Goal: Information Seeking & Learning: Compare options

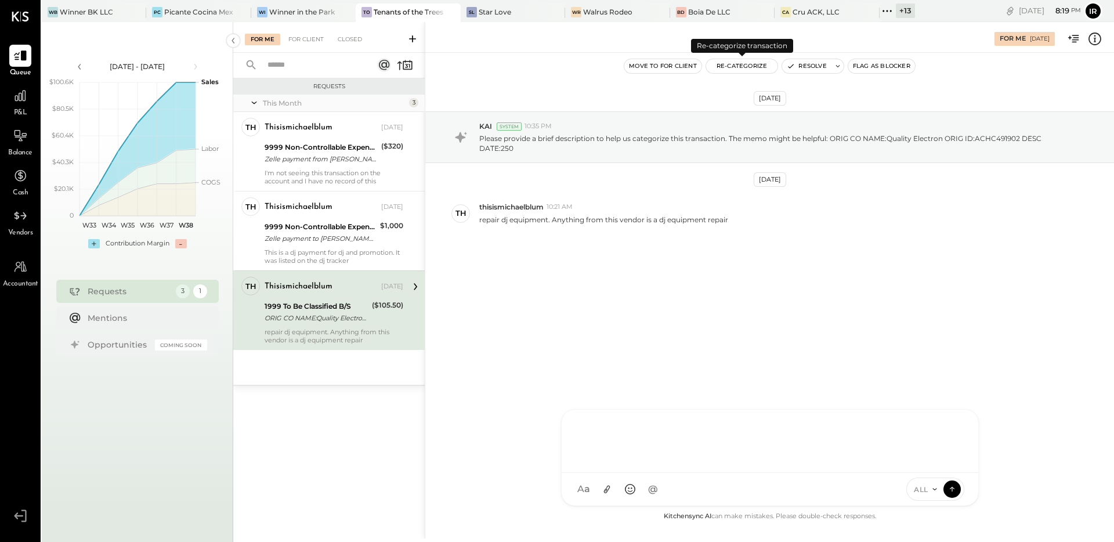
click at [744, 68] on button "Re-Categorize" at bounding box center [742, 66] width 72 height 14
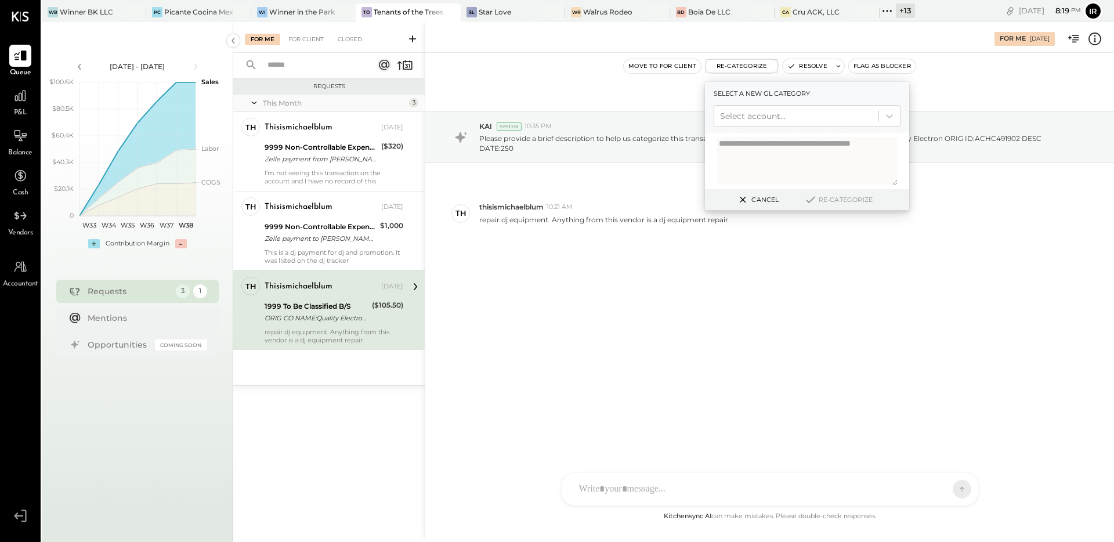
click at [741, 111] on div at bounding box center [796, 116] width 153 height 14
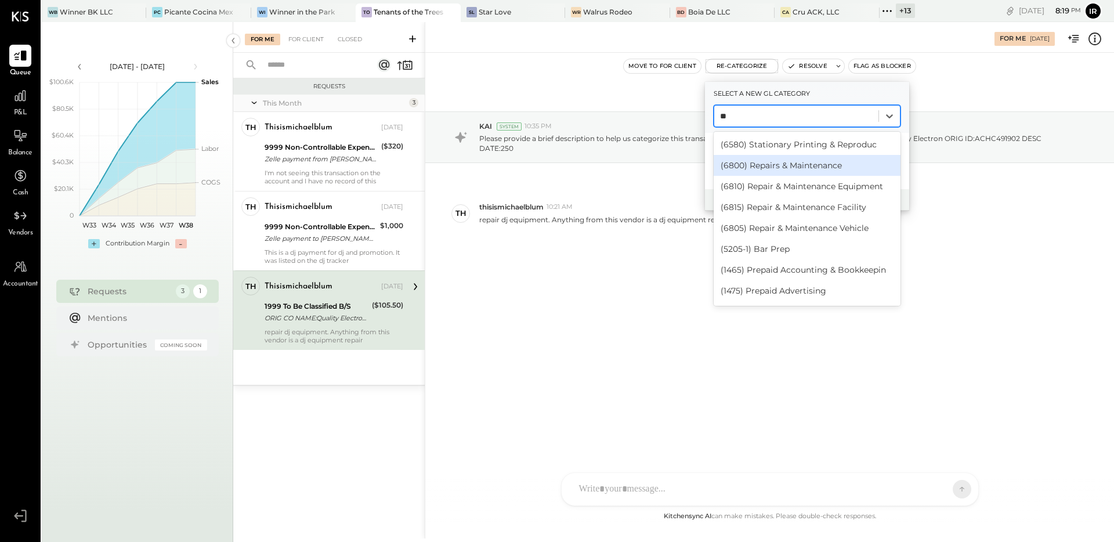
type input "*"
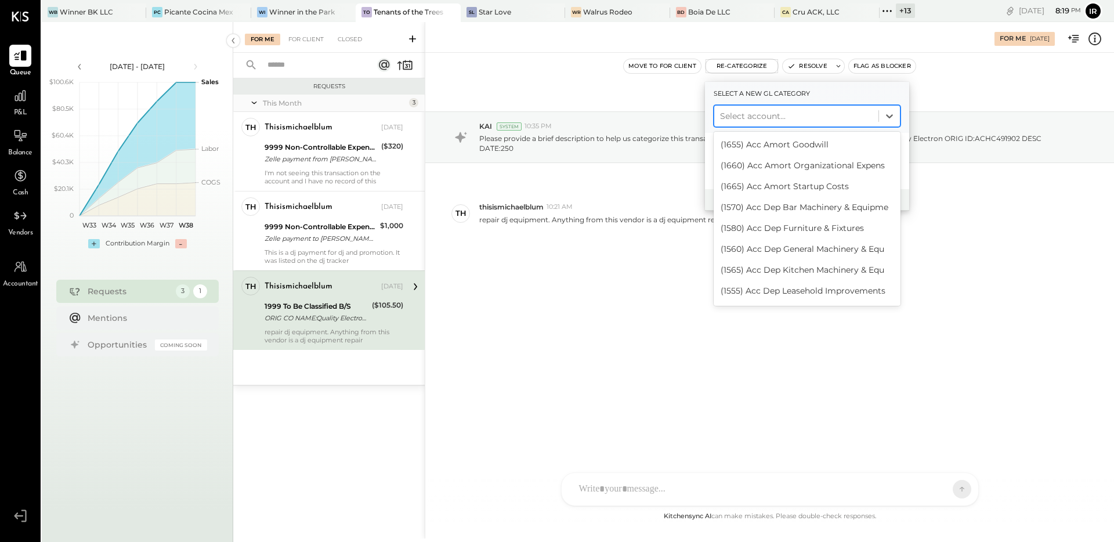
click at [521, 330] on div "[DATE] KAI System 10:35 PM Please provide a brief description to help us catego…" at bounding box center [769, 281] width 689 height 457
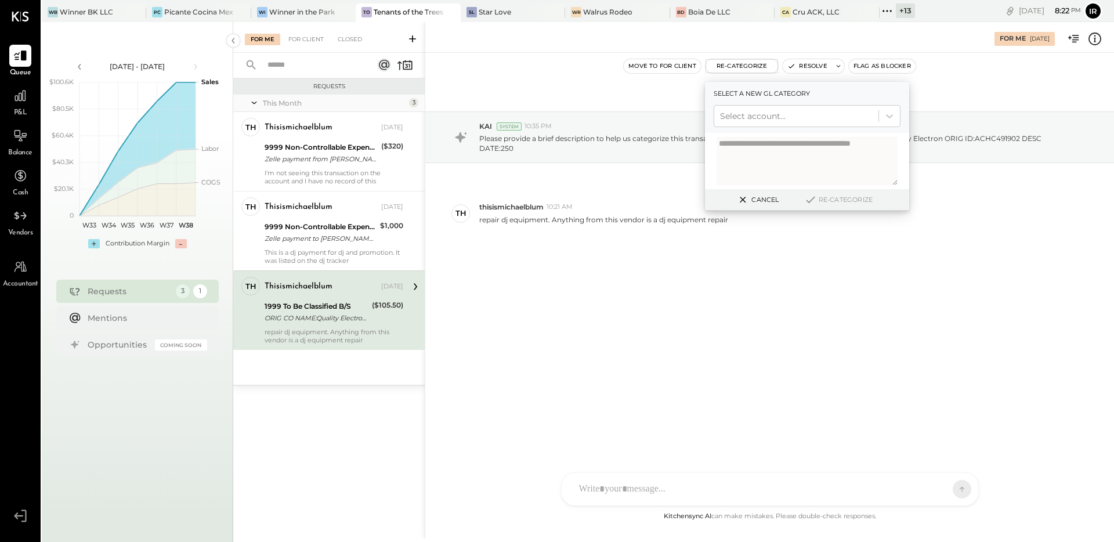
click at [523, 309] on div "[DATE] KAI System 10:35 PM Please provide a brief description to help us catego…" at bounding box center [769, 201] width 689 height 239
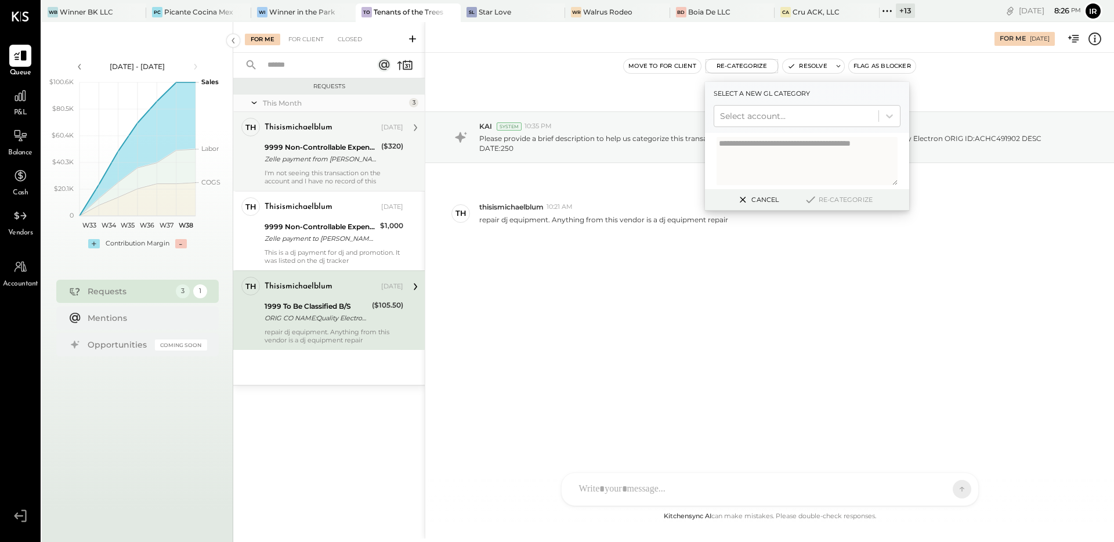
click at [339, 163] on div "Zelle payment from [PERSON_NAME] 25919031776" at bounding box center [321, 159] width 113 height 12
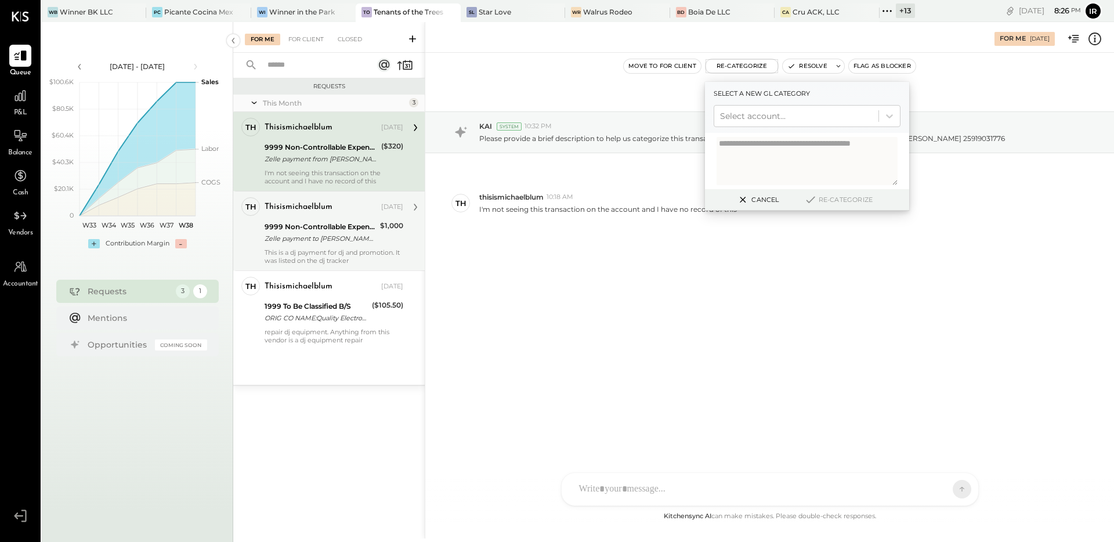
click at [345, 250] on div "This is a dj payment for dj and promotion. It was listed on the dj tracker" at bounding box center [334, 256] width 139 height 16
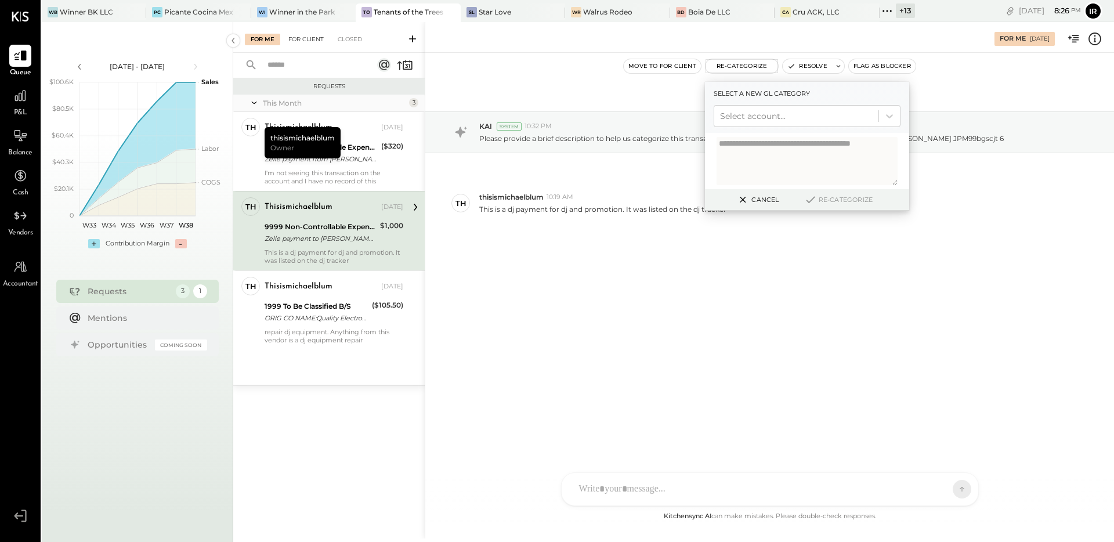
click at [315, 34] on div "For Client" at bounding box center [306, 40] width 47 height 12
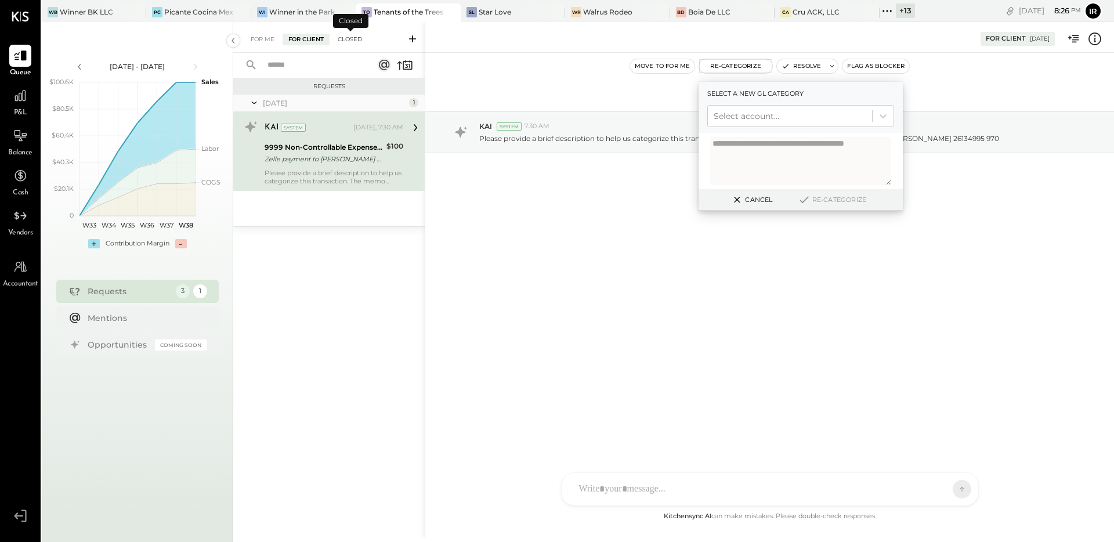
click at [345, 37] on div "Closed" at bounding box center [350, 40] width 36 height 12
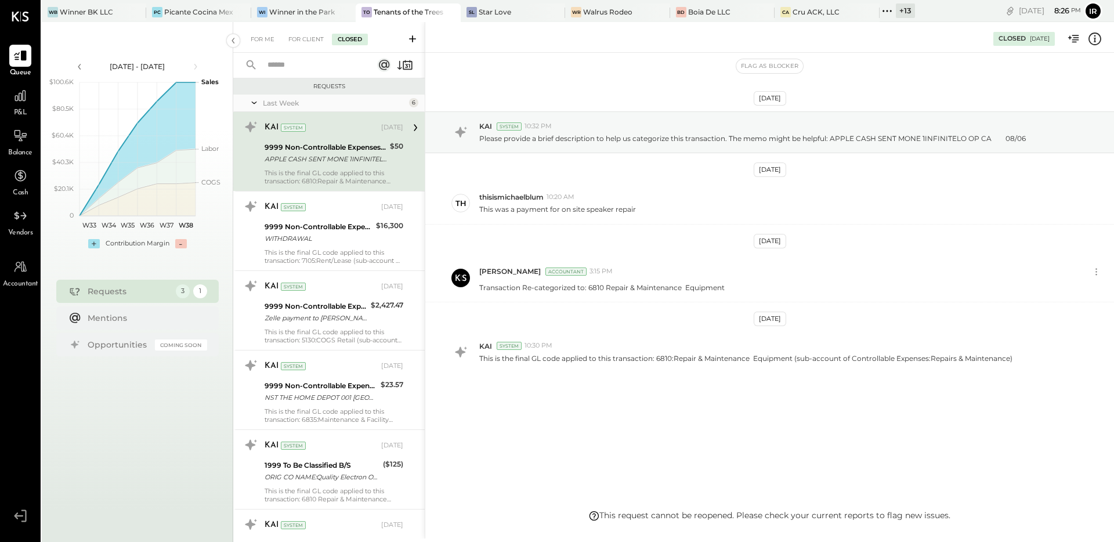
click at [290, 107] on div "Last Week 6" at bounding box center [329, 103] width 192 height 17
click at [286, 106] on div "Last Week" at bounding box center [334, 103] width 143 height 10
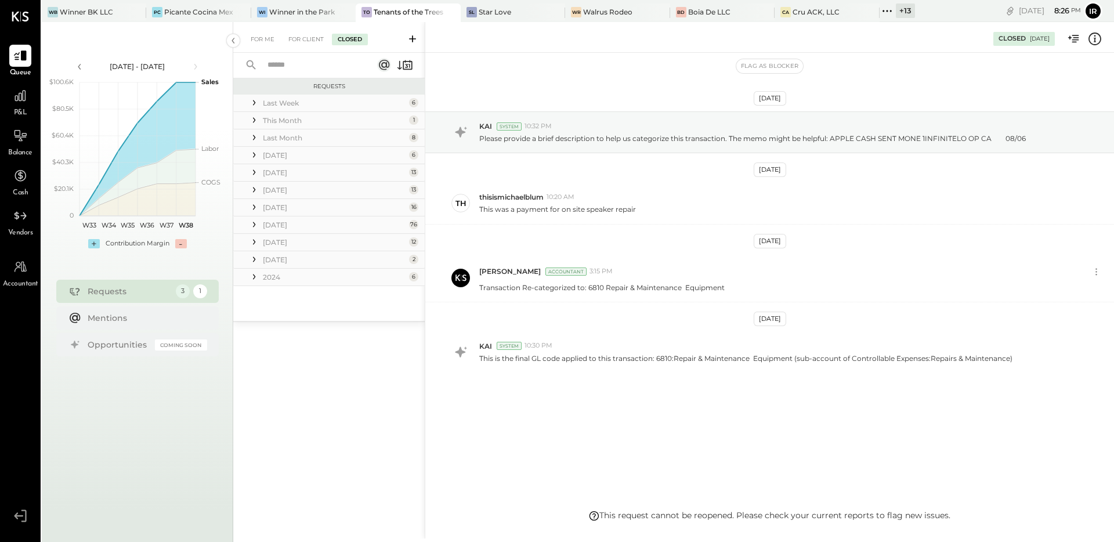
click at [275, 279] on div "2024" at bounding box center [334, 277] width 143 height 10
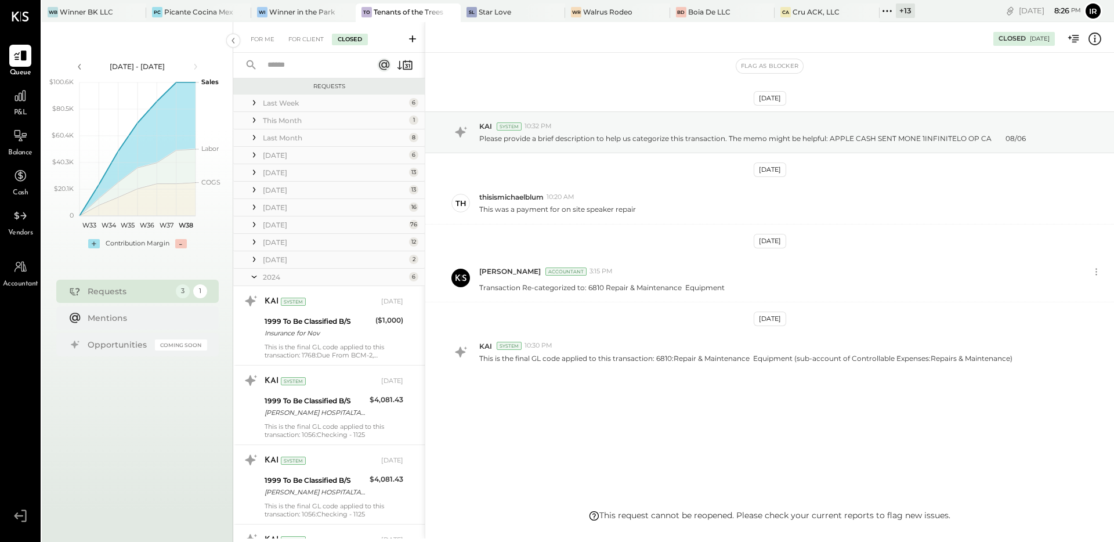
click at [283, 260] on div "[DATE]" at bounding box center [334, 260] width 143 height 10
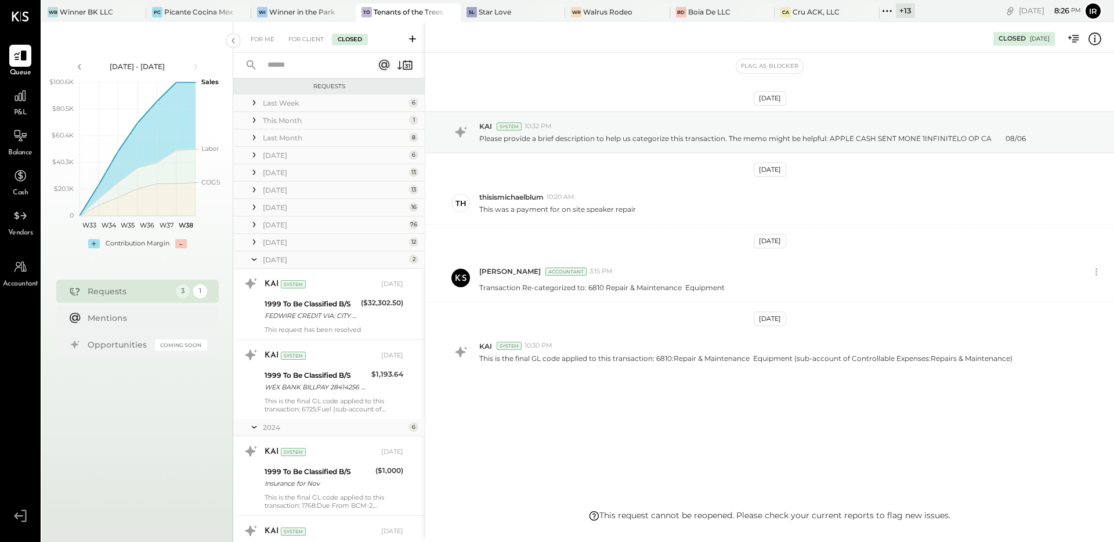
click at [283, 244] on div "[DATE]" at bounding box center [334, 242] width 143 height 10
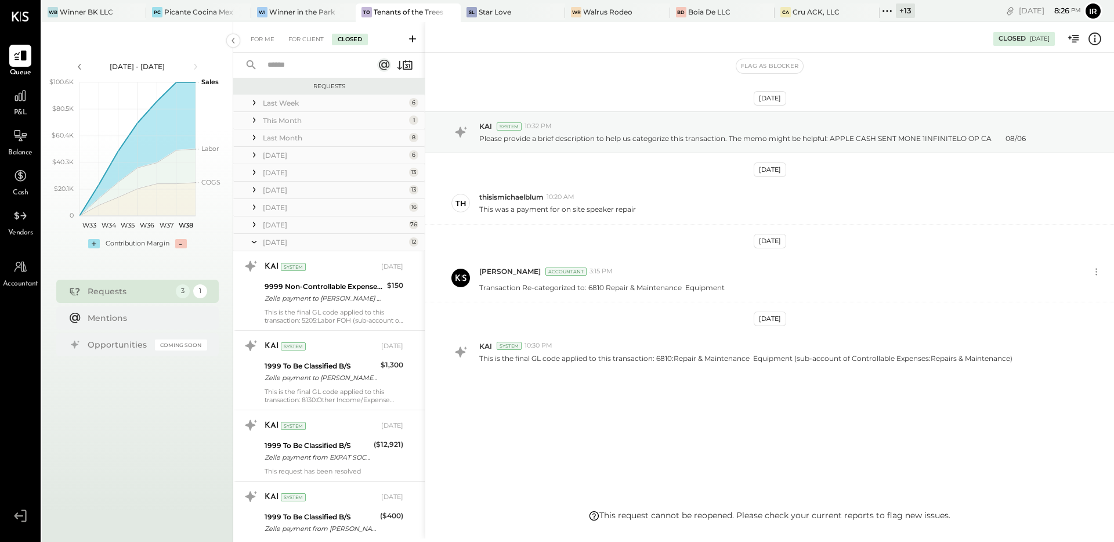
click at [281, 225] on div "[DATE]" at bounding box center [334, 225] width 143 height 10
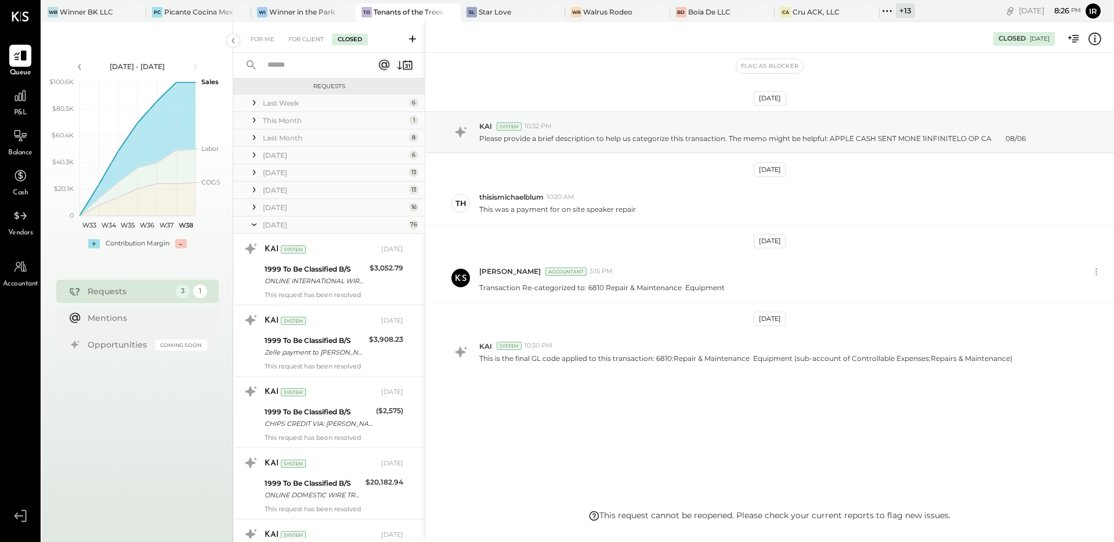
click at [272, 203] on div "[DATE]" at bounding box center [334, 208] width 143 height 10
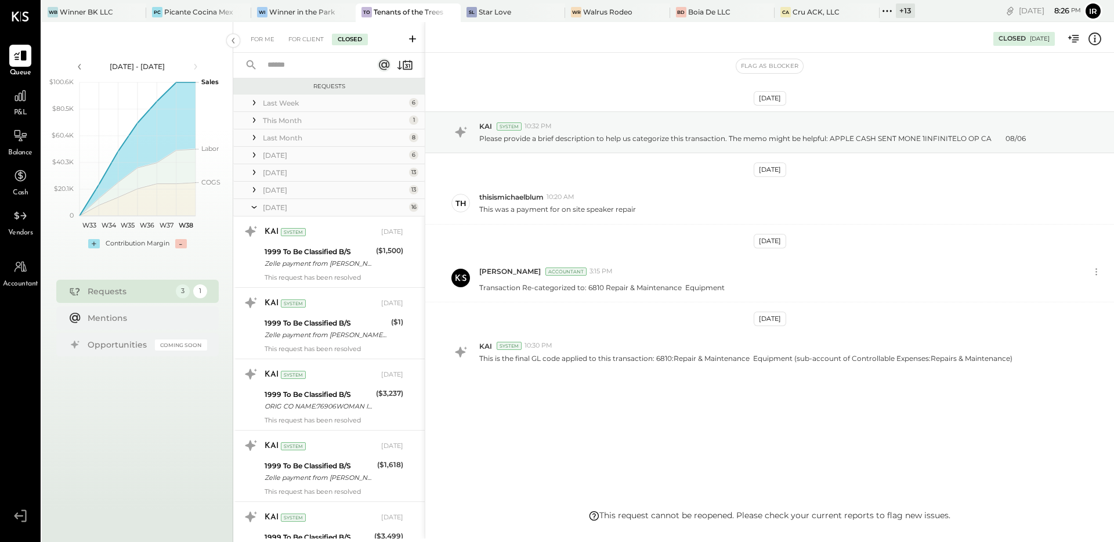
click at [278, 192] on div "[DATE]" at bounding box center [334, 190] width 143 height 10
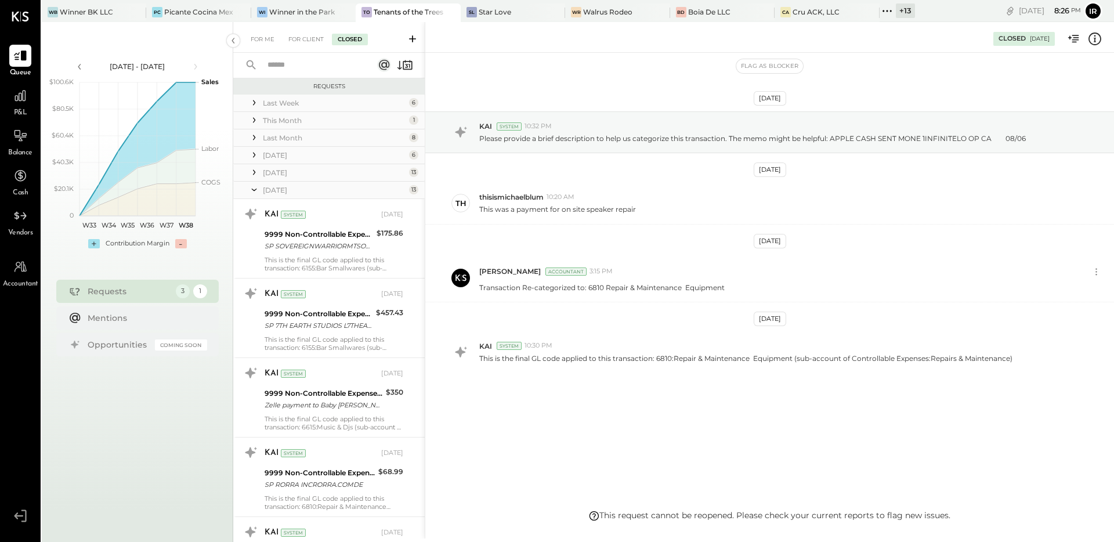
click at [279, 170] on div "[DATE]" at bounding box center [334, 173] width 143 height 10
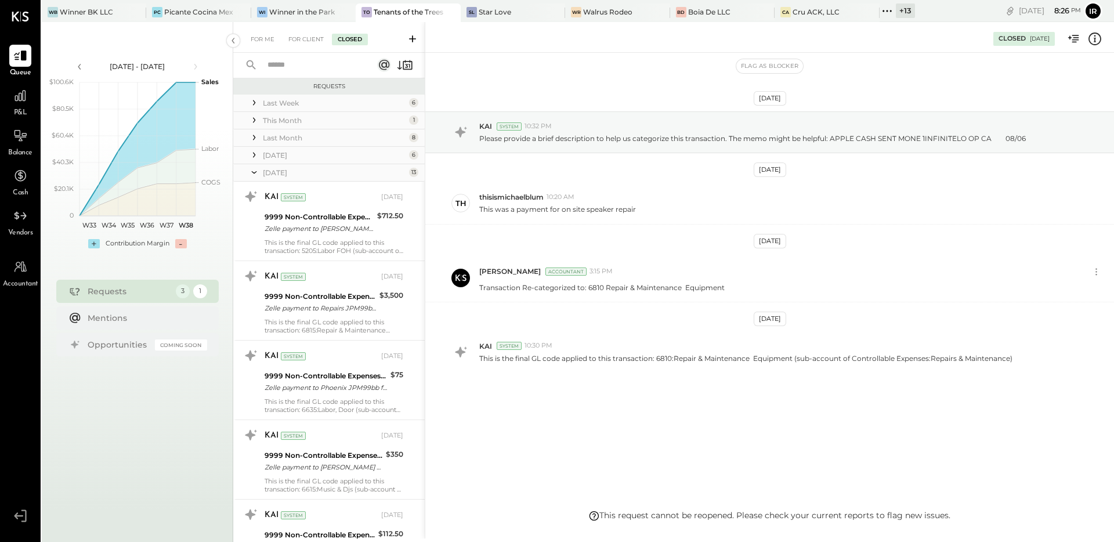
click at [281, 157] on div "[DATE]" at bounding box center [334, 155] width 143 height 10
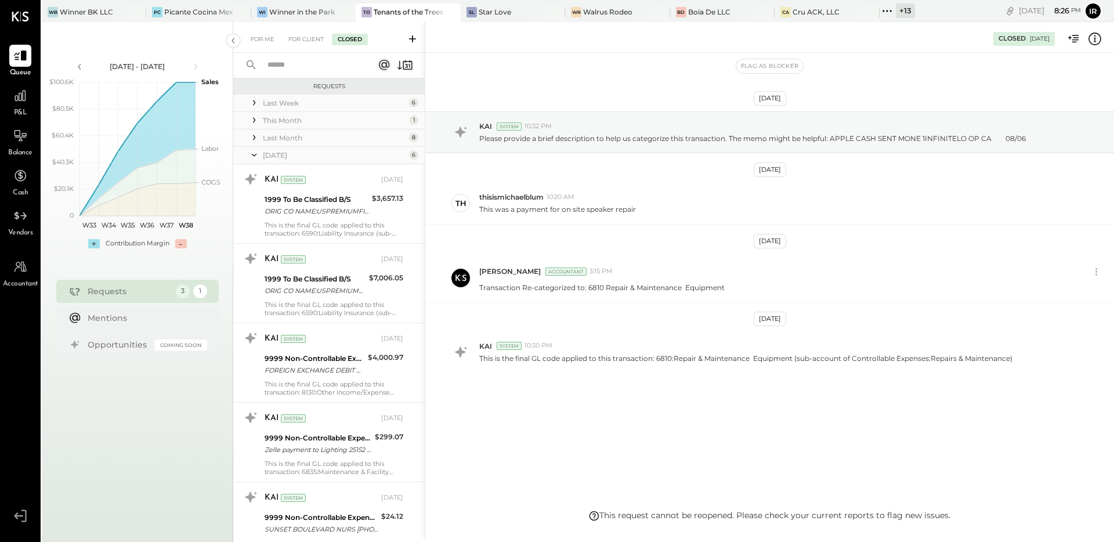
click at [284, 134] on div "Last Month" at bounding box center [334, 138] width 143 height 10
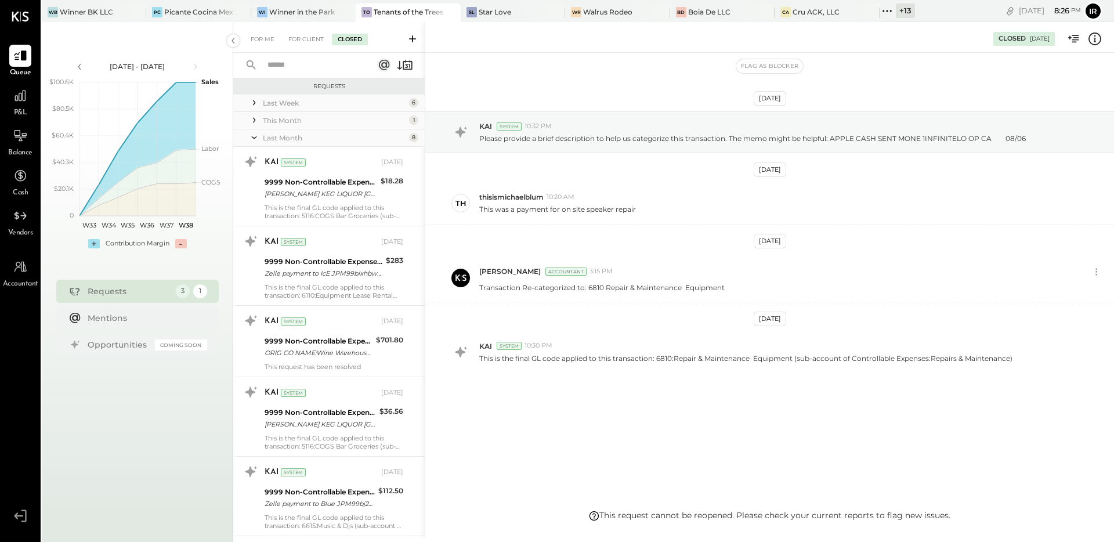
click at [286, 124] on div "This Month" at bounding box center [334, 121] width 143 height 10
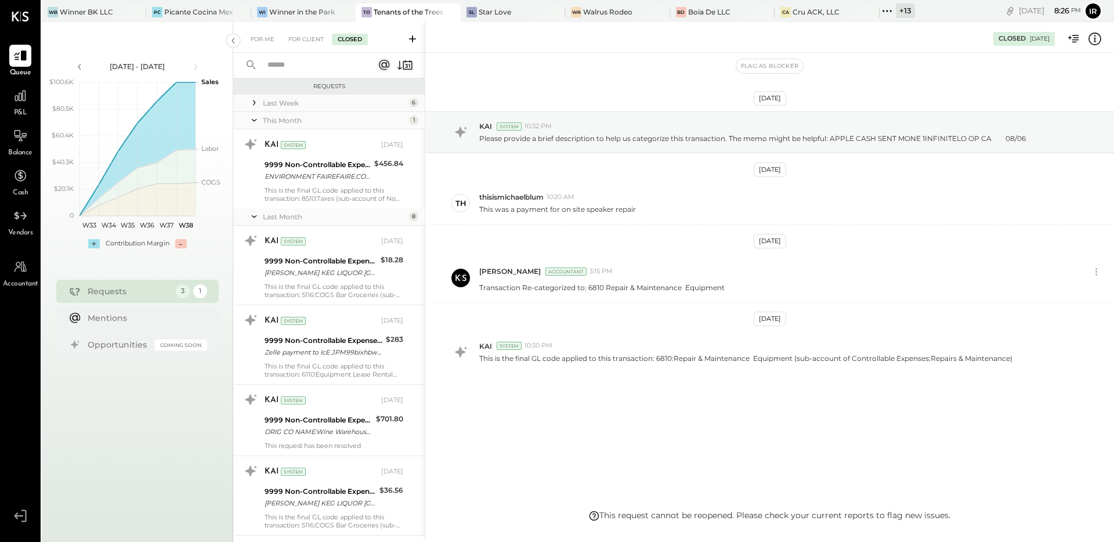
click at [286, 101] on div "Last Week" at bounding box center [334, 103] width 143 height 10
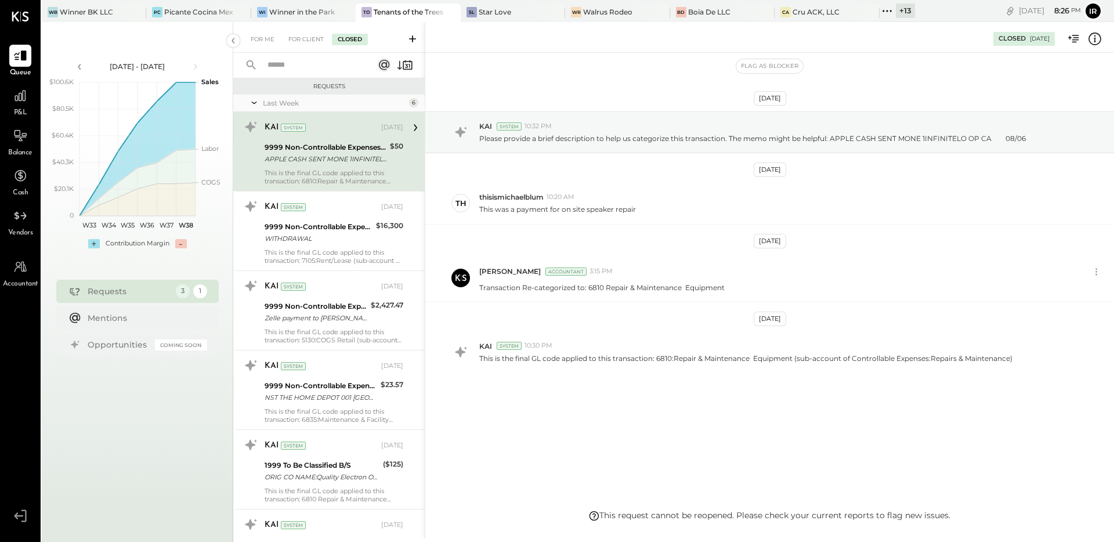
click at [637, 78] on div "Flag as Blocker" at bounding box center [769, 66] width 689 height 27
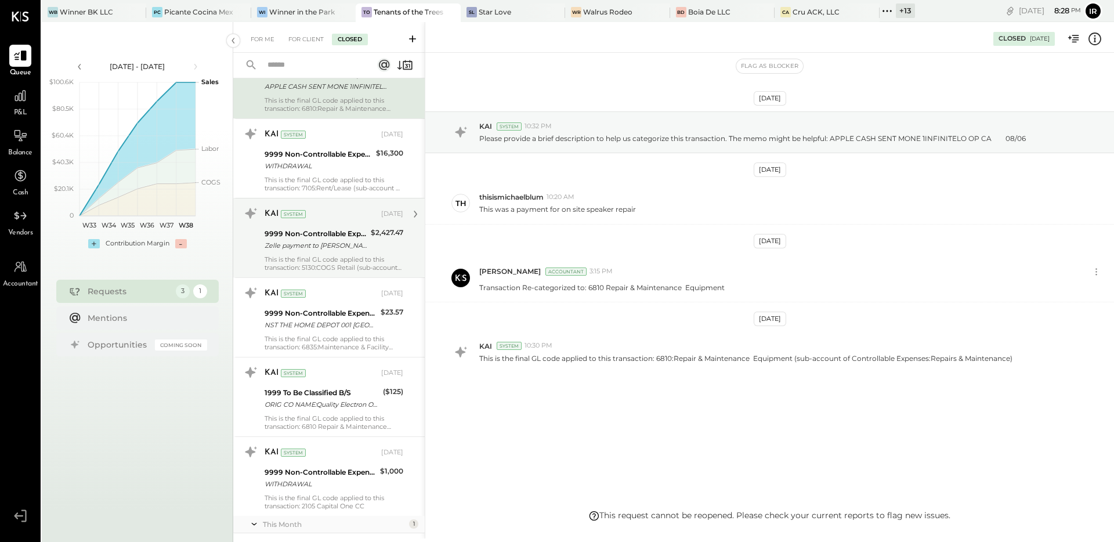
scroll to position [108, 0]
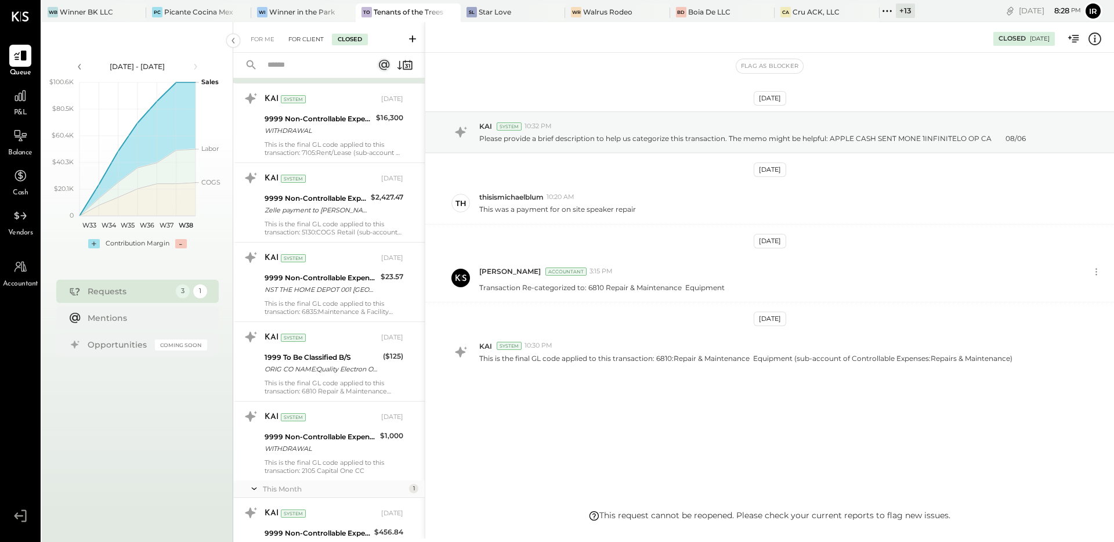
click at [292, 41] on div "For Client" at bounding box center [306, 40] width 47 height 12
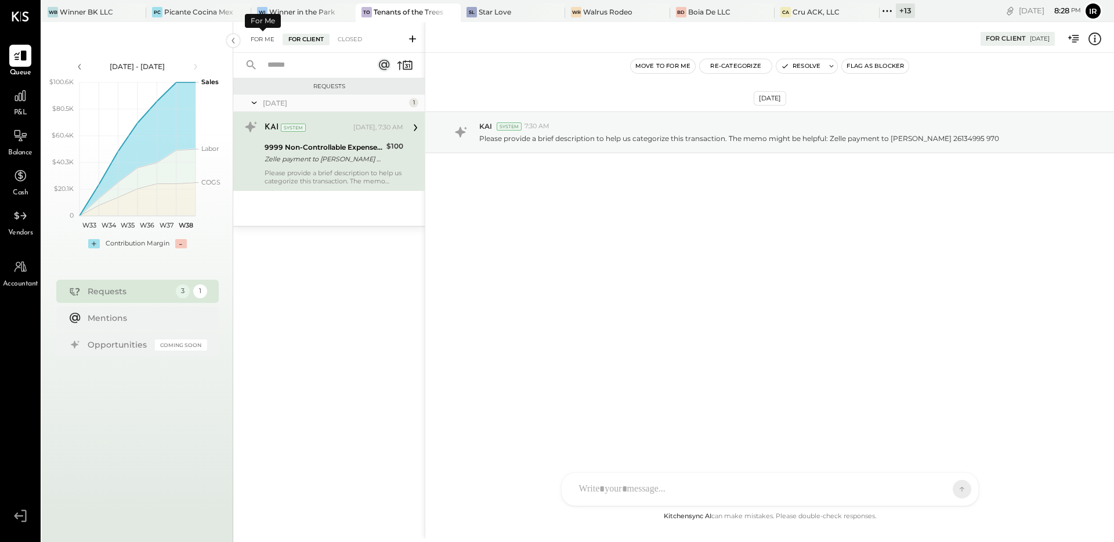
click at [269, 38] on div "For Me" at bounding box center [262, 40] width 35 height 12
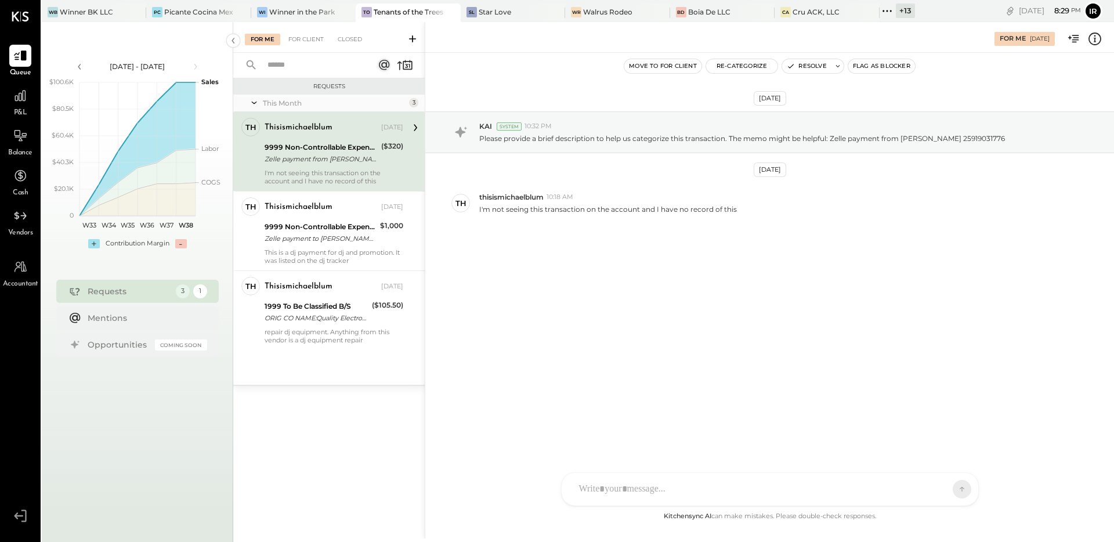
click at [21, 111] on span "P&L" at bounding box center [20, 113] width 13 height 10
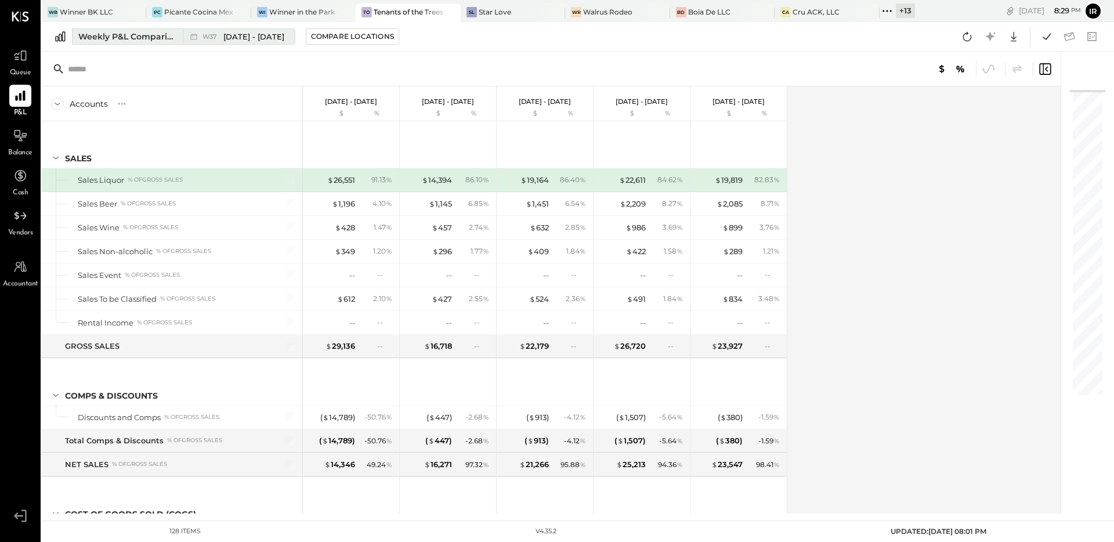
click at [173, 39] on div "Weekly P&L Comparison" at bounding box center [127, 37] width 98 height 12
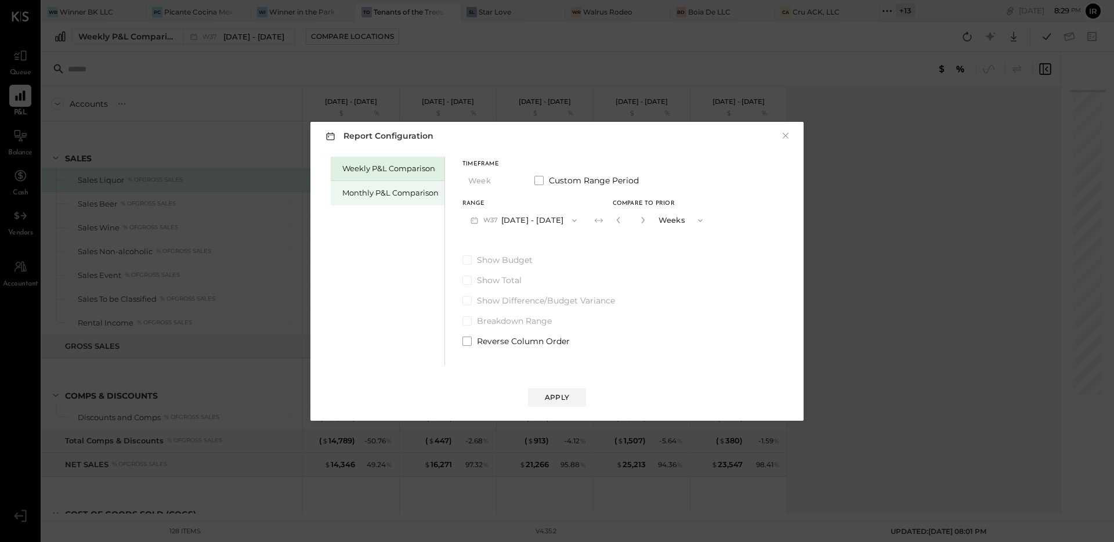
click at [367, 188] on div "Monthly P&L Comparison" at bounding box center [390, 192] width 96 height 11
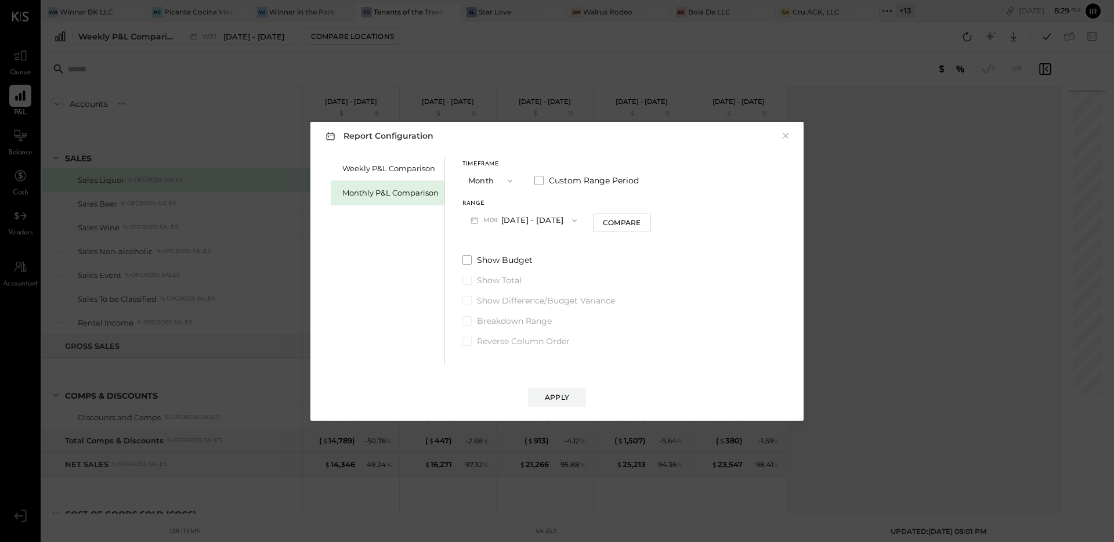
click at [544, 220] on button "M09 [DATE] - [DATE]" at bounding box center [524, 220] width 122 height 21
click at [547, 251] on div "M08 [DATE] - [DATE]" at bounding box center [529, 246] width 132 height 24
click at [621, 221] on div "Compare" at bounding box center [622, 223] width 38 height 10
click at [640, 223] on icon "button" at bounding box center [643, 219] width 7 height 7
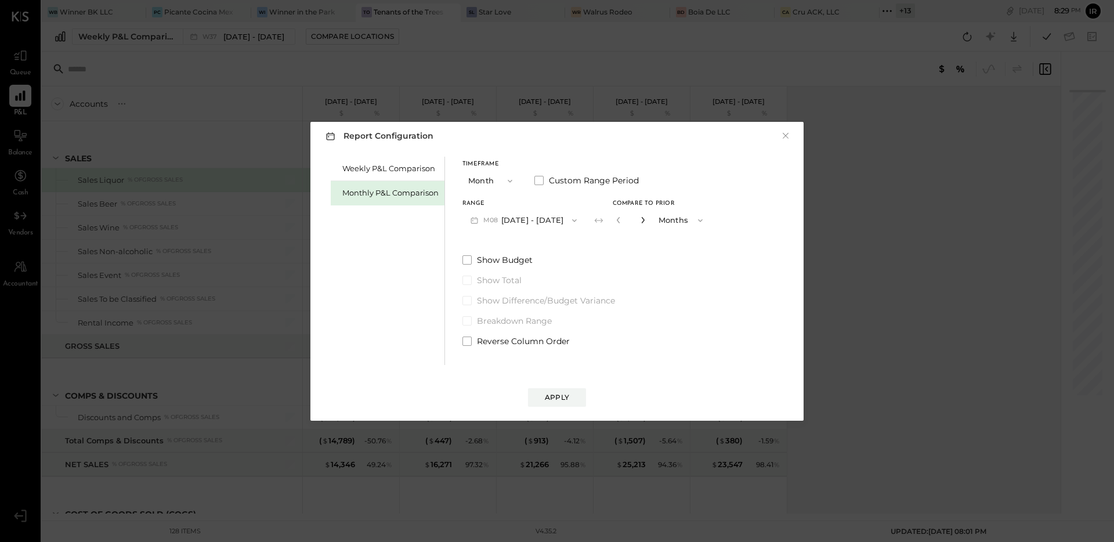
type input "*"
click at [564, 392] on div "Apply" at bounding box center [557, 397] width 24 height 10
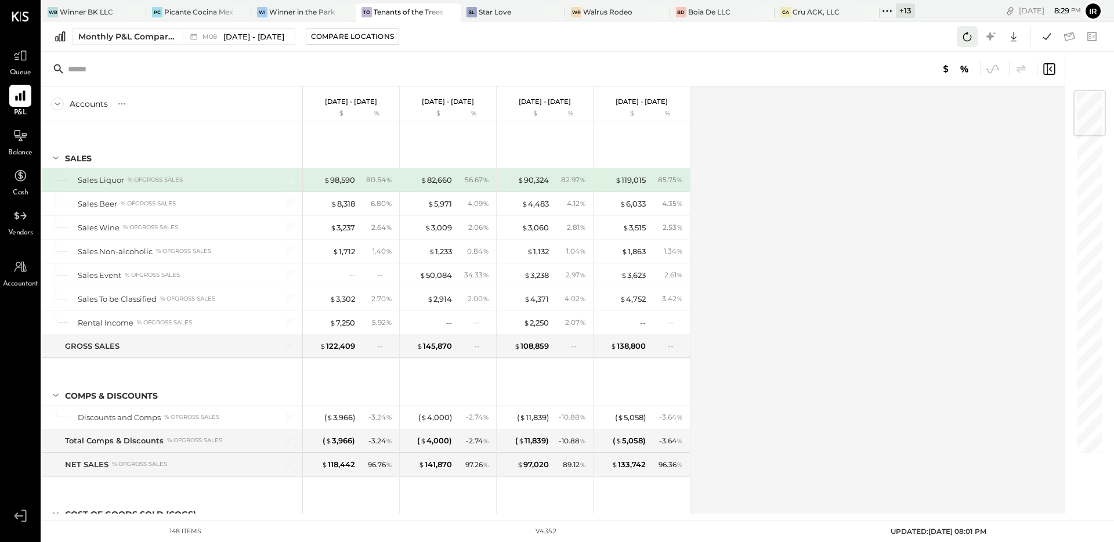
click at [961, 37] on icon at bounding box center [967, 36] width 15 height 15
click at [850, 258] on div "Accounts S % GL [DATE] - [DATE] $ % [DATE] - [DATE] $ % [DATE] - [DATE] $ % [DA…" at bounding box center [554, 299] width 1025 height 427
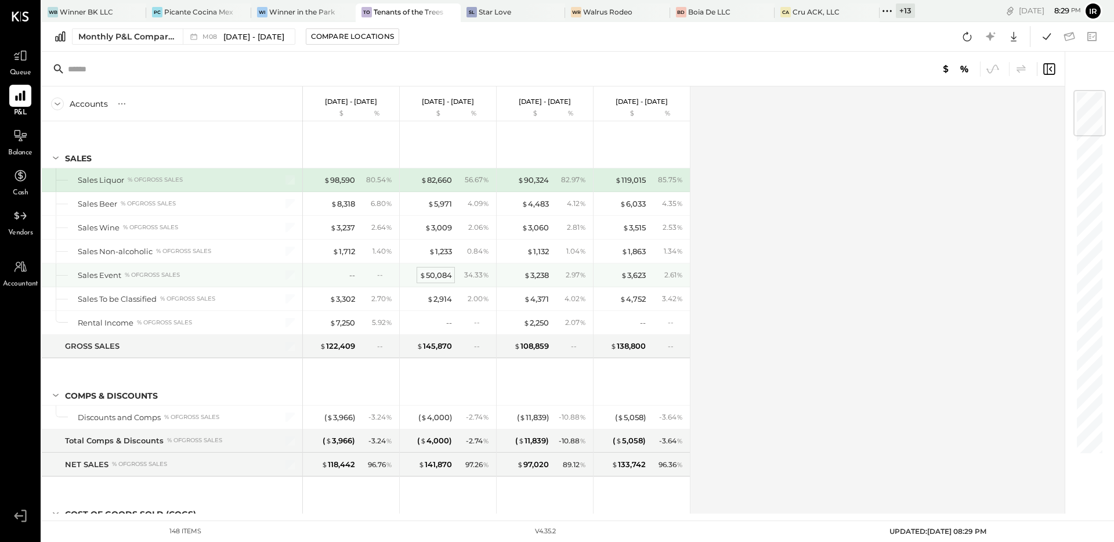
click at [443, 275] on div "$ 50,084" at bounding box center [436, 275] width 33 height 11
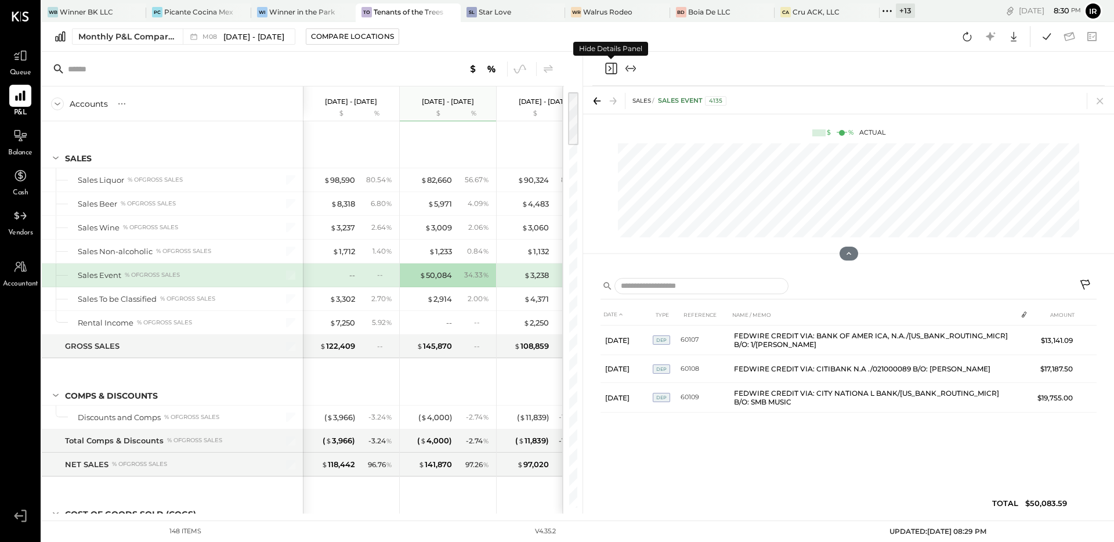
click at [612, 69] on icon "Close panel" at bounding box center [611, 69] width 14 height 14
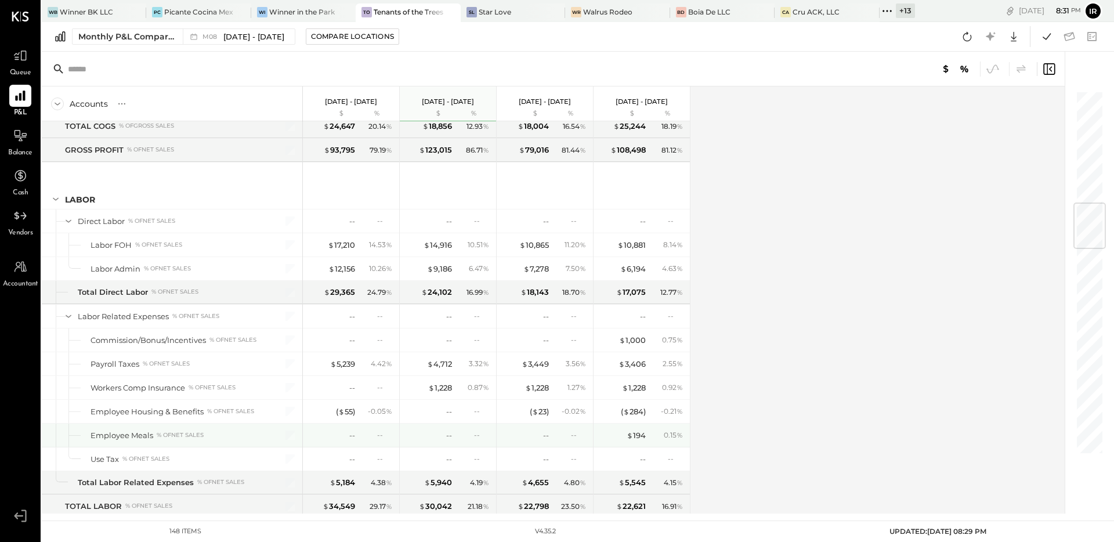
scroll to position [972, 0]
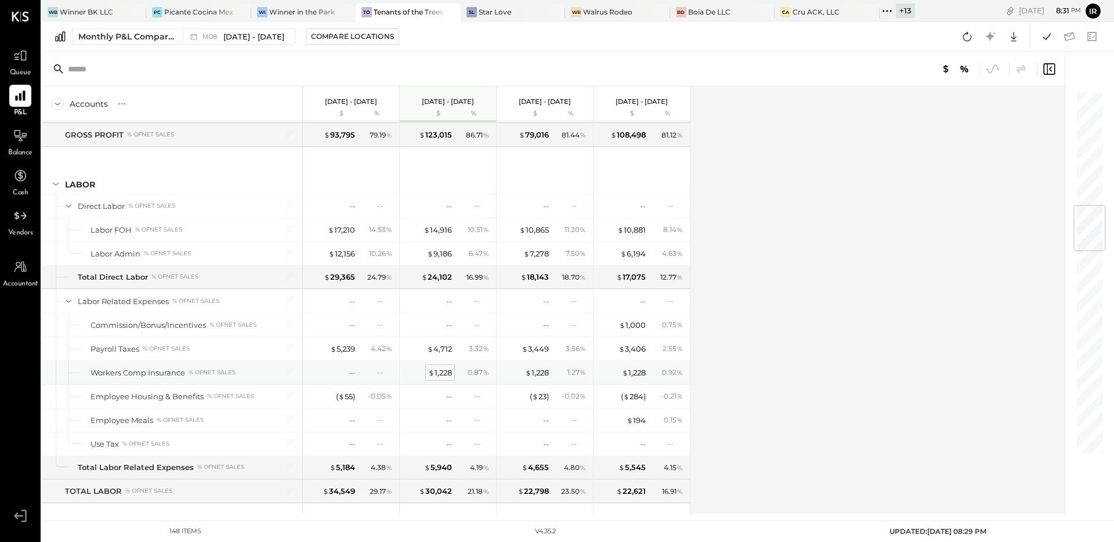
click at [445, 376] on div "$ 1,228" at bounding box center [440, 372] width 24 height 11
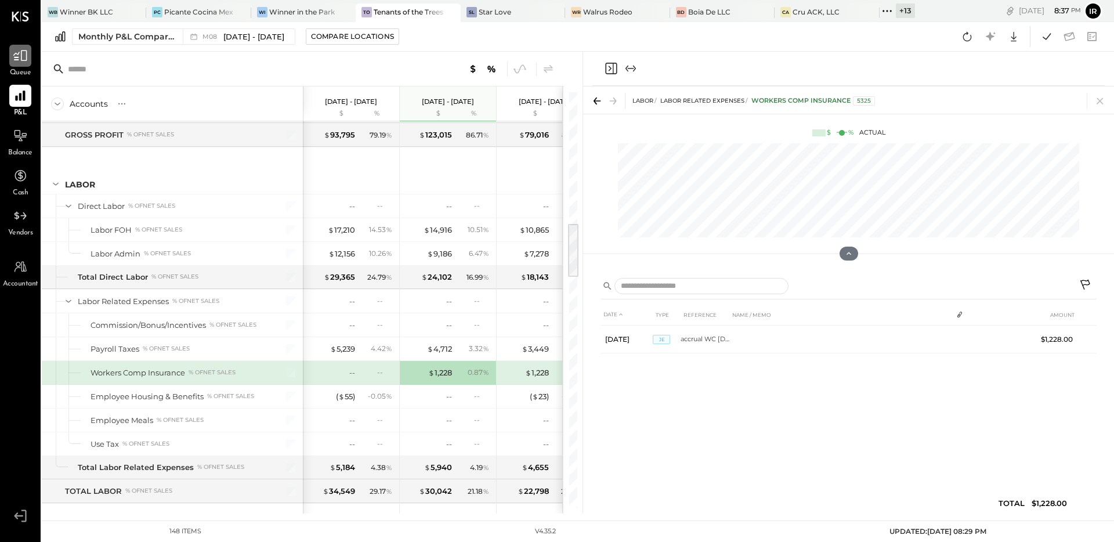
click at [12, 49] on div at bounding box center [20, 56] width 22 height 22
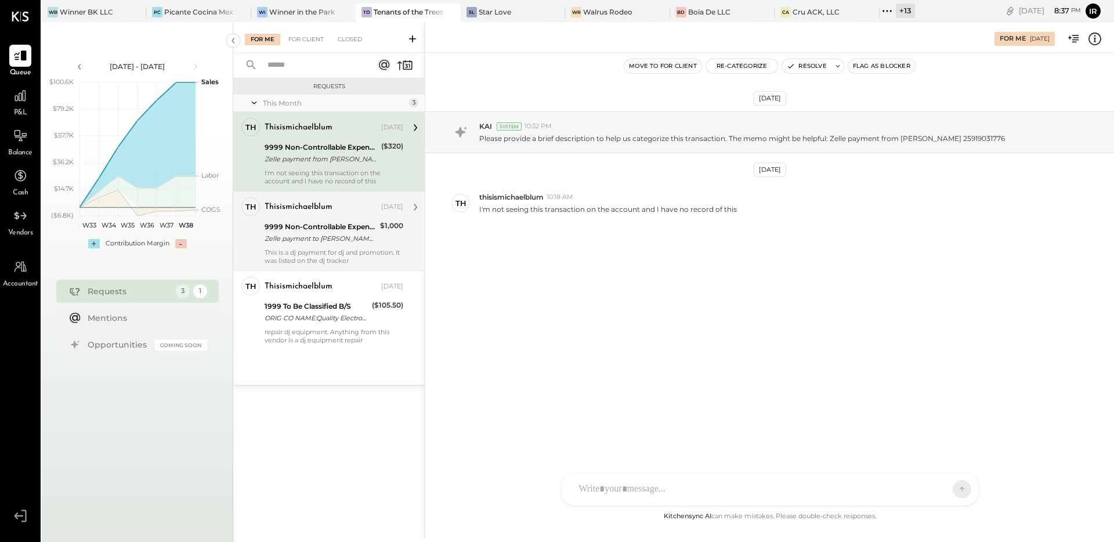
click at [349, 227] on div "9999 Non-Controllable Expenses:Other Income and Expenses:To be Classified" at bounding box center [321, 227] width 112 height 12
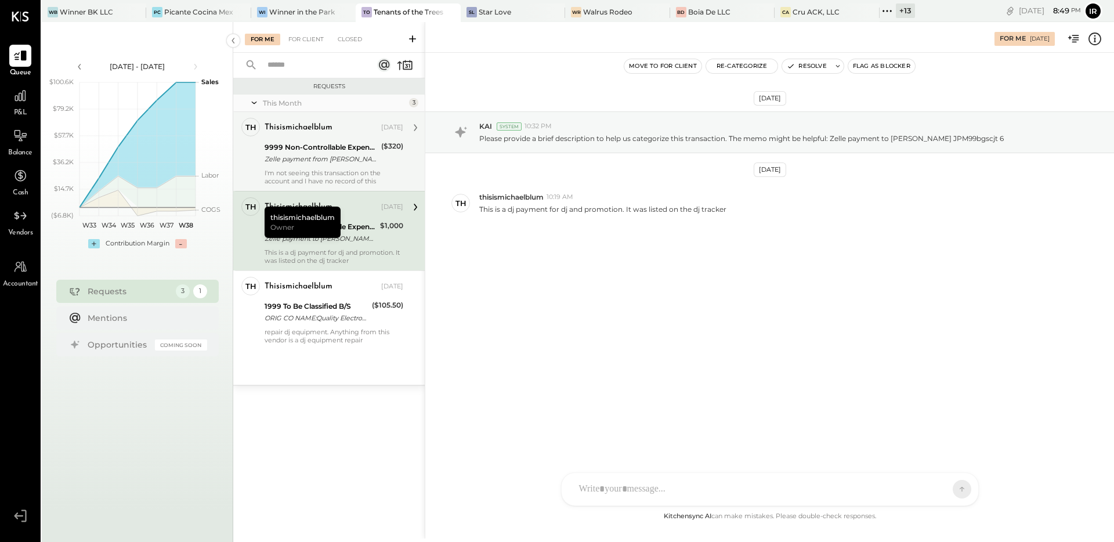
click at [367, 158] on div "Zelle payment from [PERSON_NAME] 25919031776" at bounding box center [321, 159] width 113 height 12
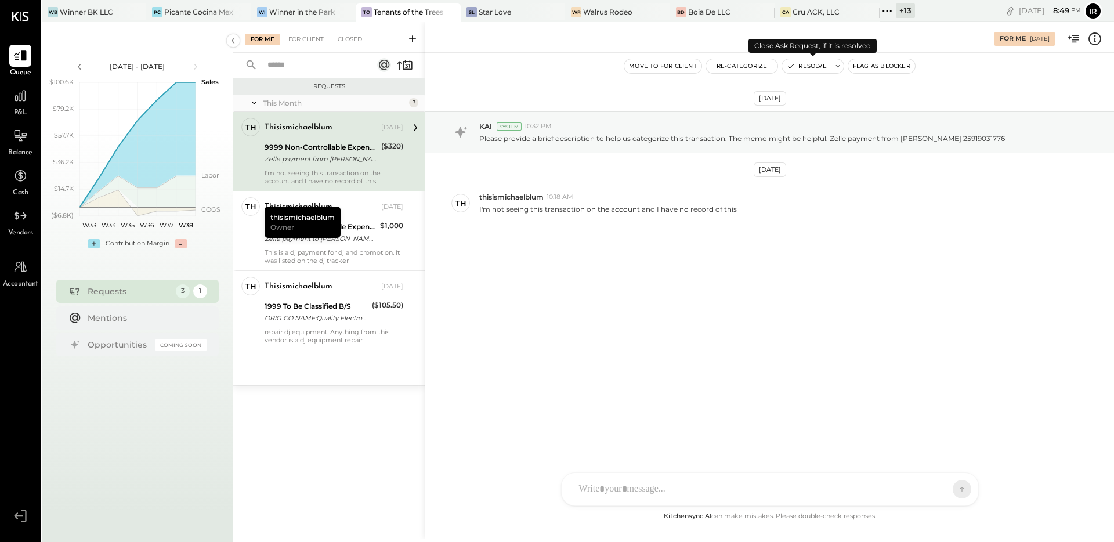
click at [807, 65] on button "Resolve" at bounding box center [806, 66] width 49 height 14
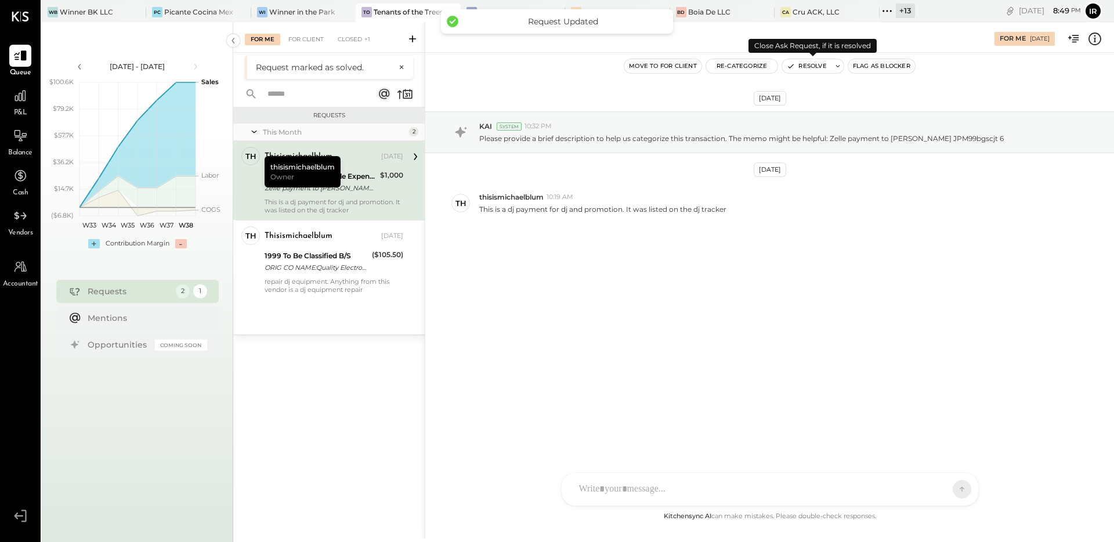
click at [793, 65] on icon "button" at bounding box center [791, 66] width 8 height 8
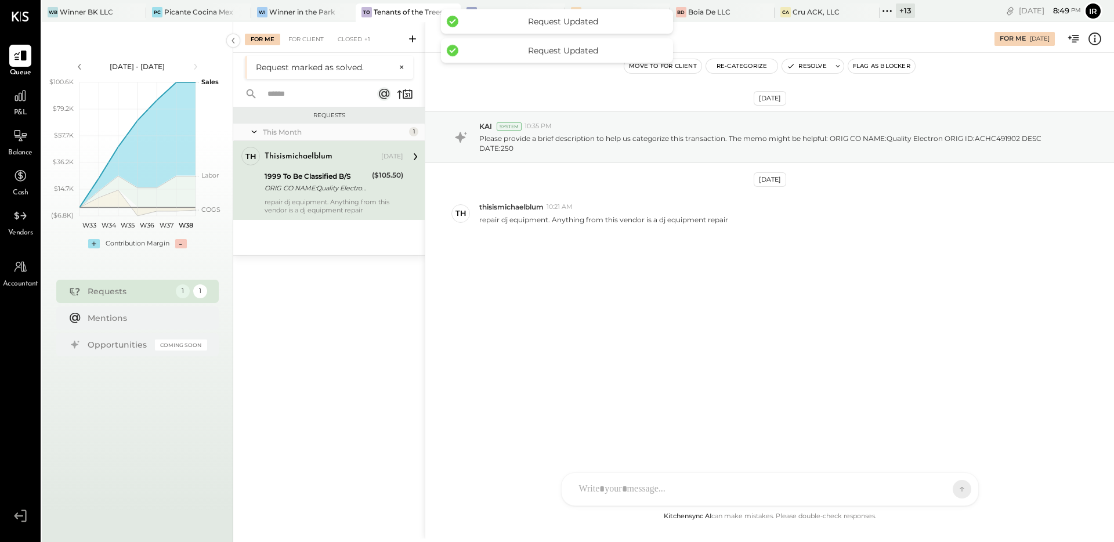
click at [299, 172] on div "1999 To Be Classified B/S" at bounding box center [317, 177] width 104 height 12
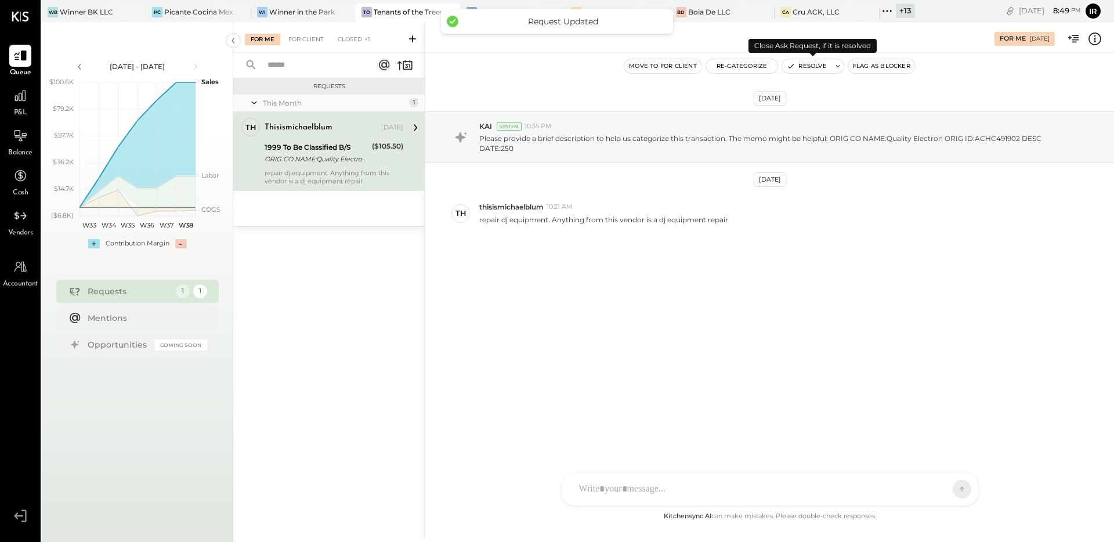
click at [809, 68] on button "Resolve" at bounding box center [806, 66] width 49 height 14
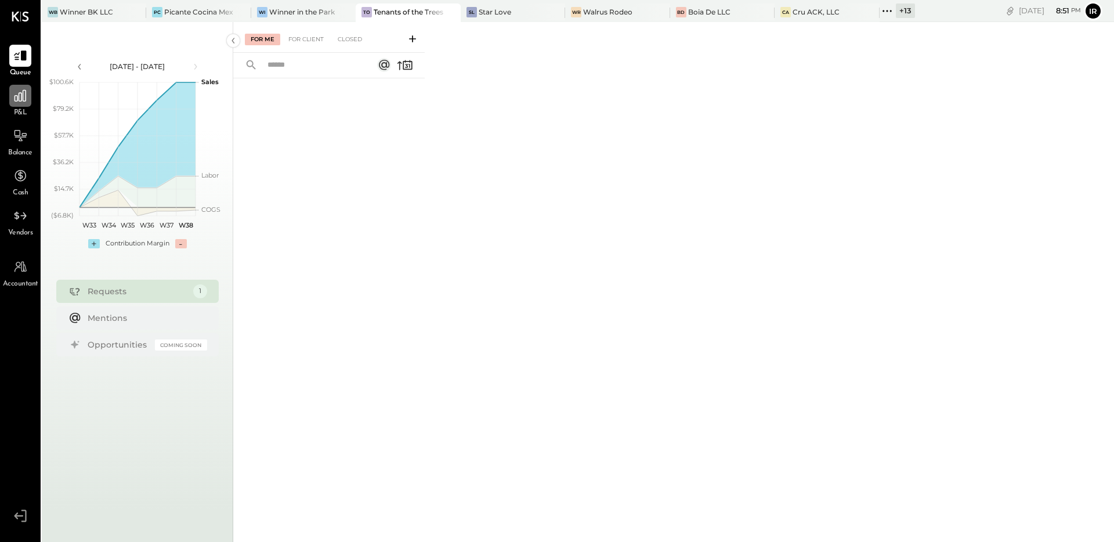
click at [17, 105] on div at bounding box center [20, 96] width 22 height 22
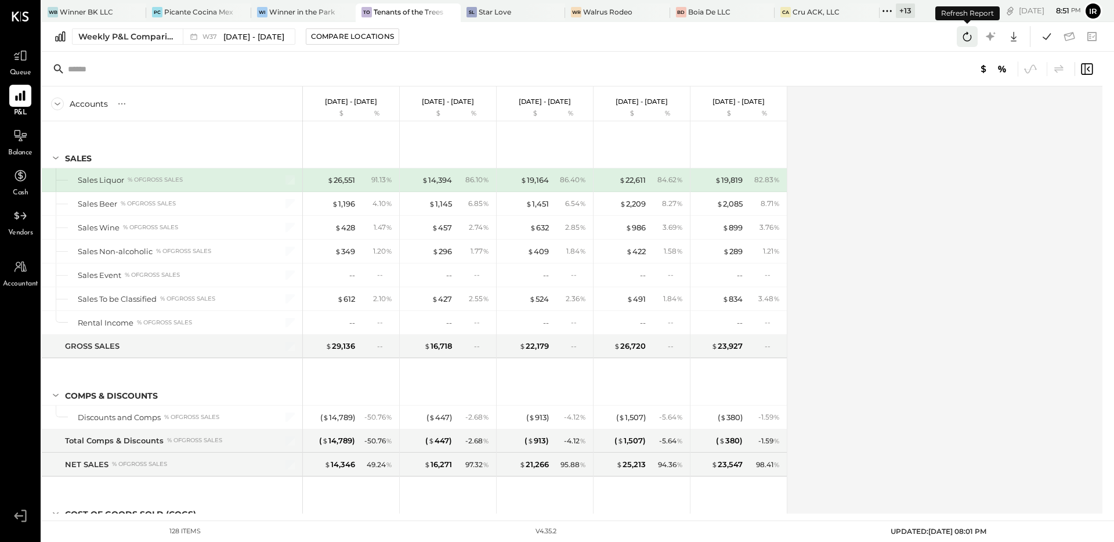
click at [962, 39] on icon at bounding box center [967, 36] width 15 height 15
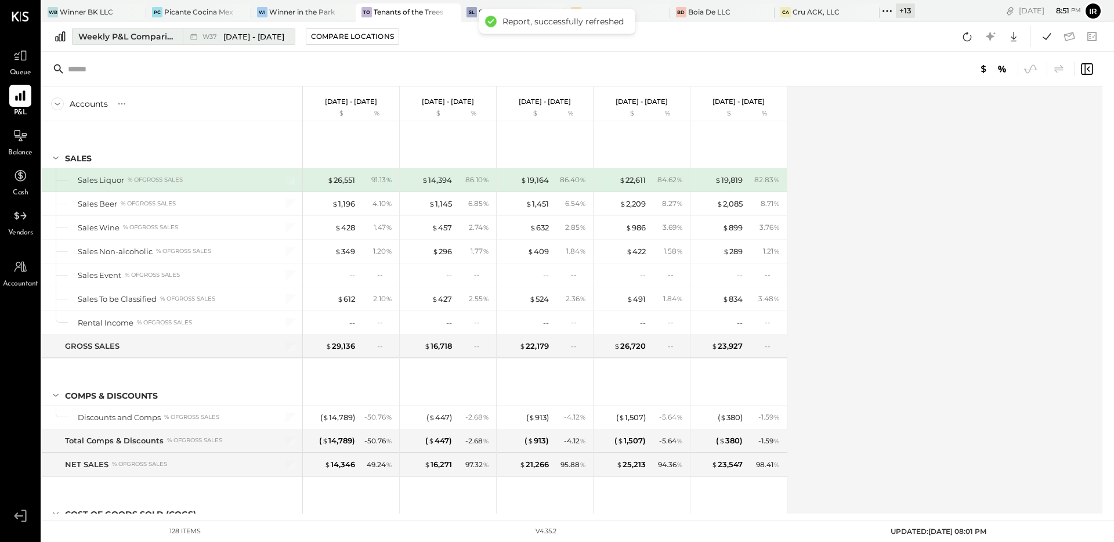
click at [161, 34] on div "Weekly P&L Comparison" at bounding box center [127, 37] width 98 height 12
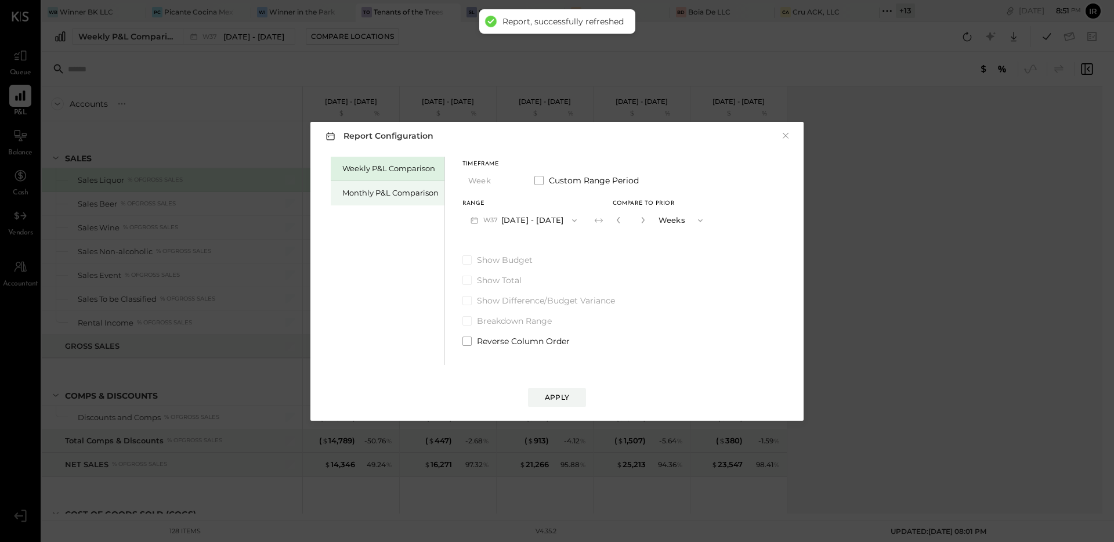
click at [363, 188] on div "Monthly P&L Comparison" at bounding box center [390, 192] width 96 height 11
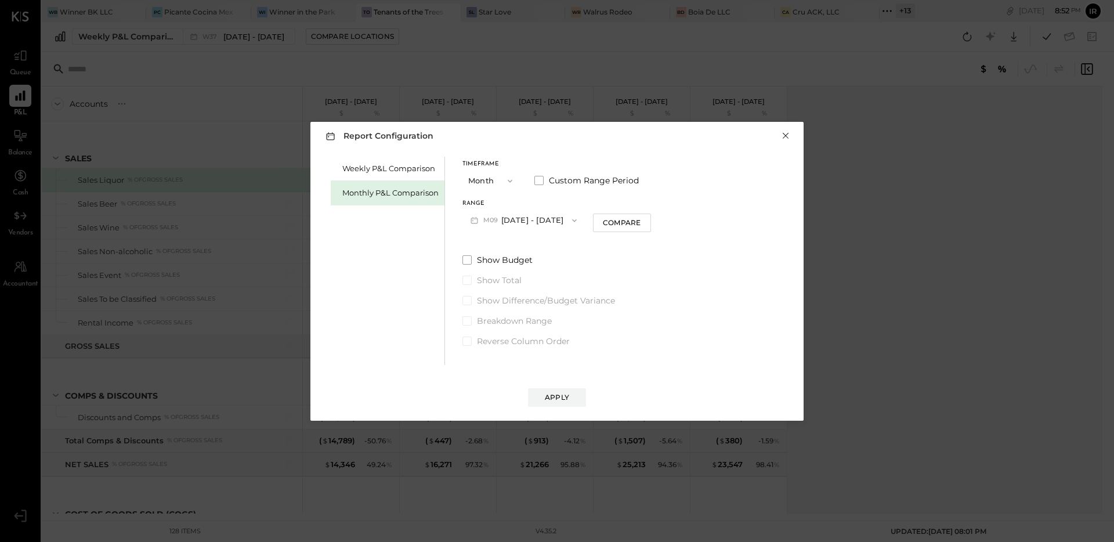
click at [784, 135] on button "×" at bounding box center [786, 136] width 10 height 12
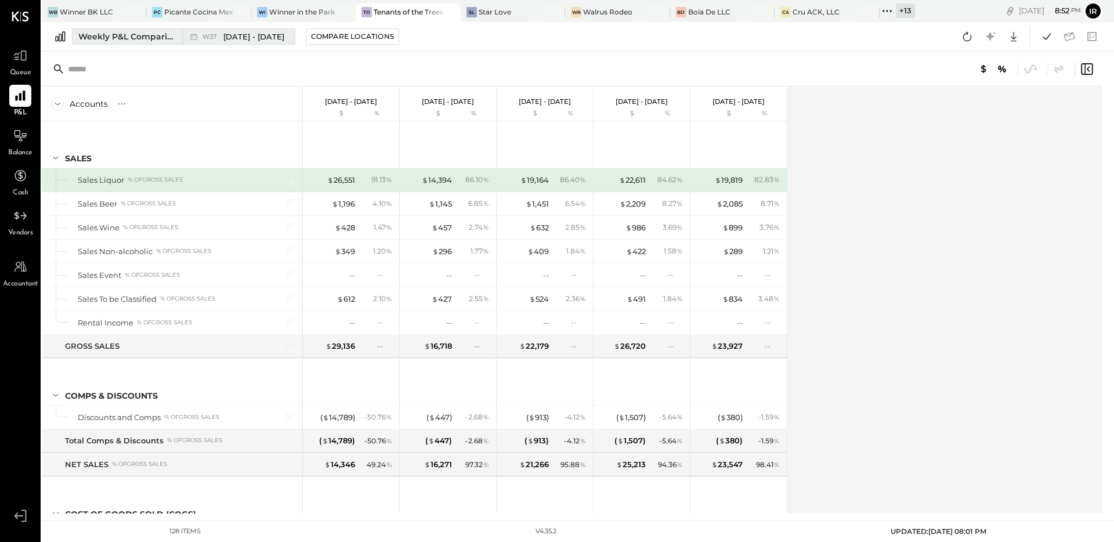
click at [118, 38] on div "Weekly P&L Comparison" at bounding box center [127, 37] width 98 height 12
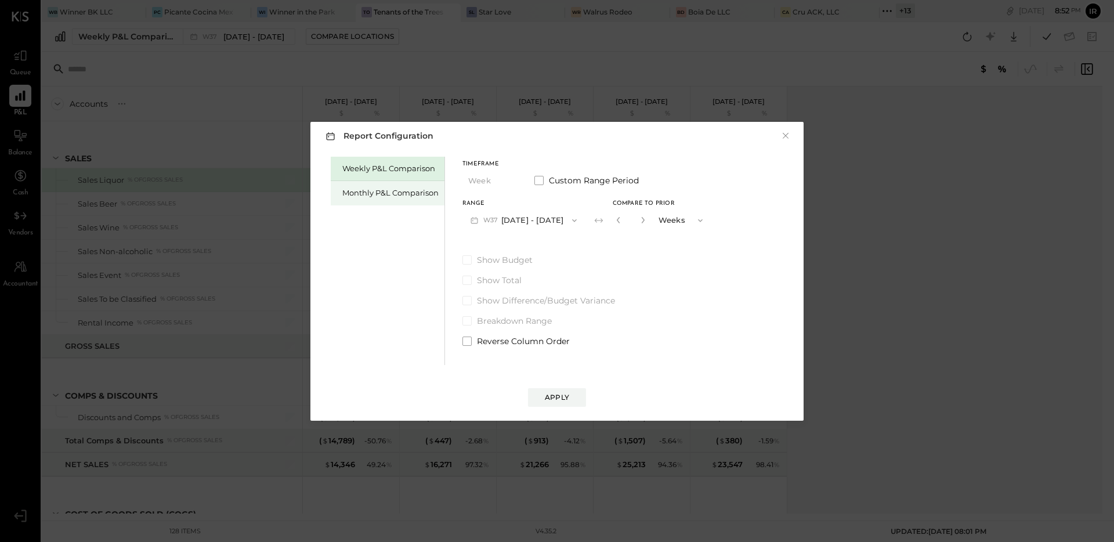
click at [389, 183] on div "Monthly P&L Comparison" at bounding box center [388, 193] width 114 height 24
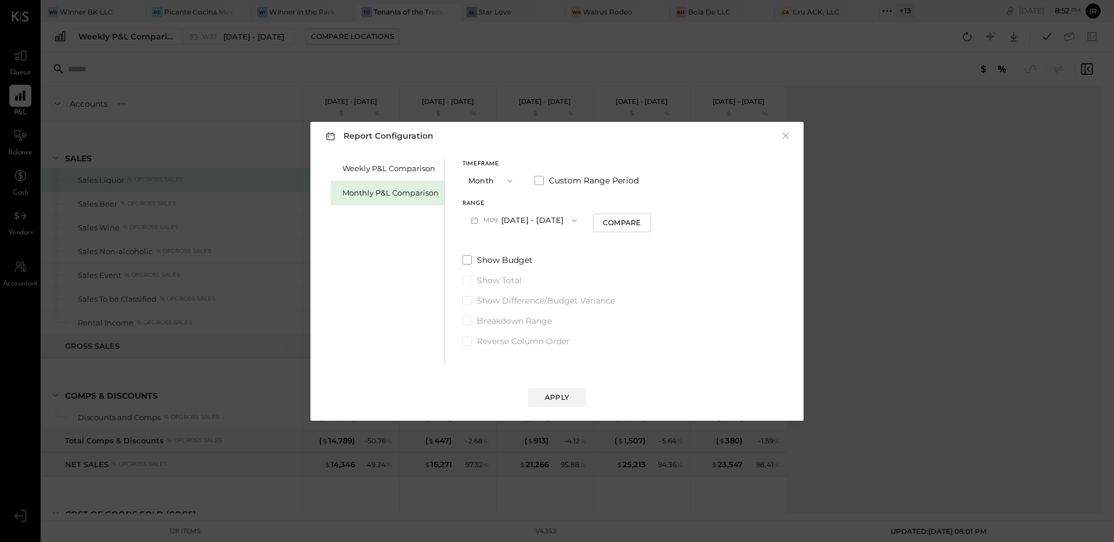
click at [538, 222] on button "M09 [DATE] - [DATE]" at bounding box center [524, 220] width 122 height 21
click at [524, 241] on span "[DATE] - [DATE]" at bounding box center [519, 246] width 55 height 10
click at [593, 223] on button "Compare" at bounding box center [622, 223] width 58 height 19
click at [640, 221] on icon "button" at bounding box center [643, 219] width 7 height 7
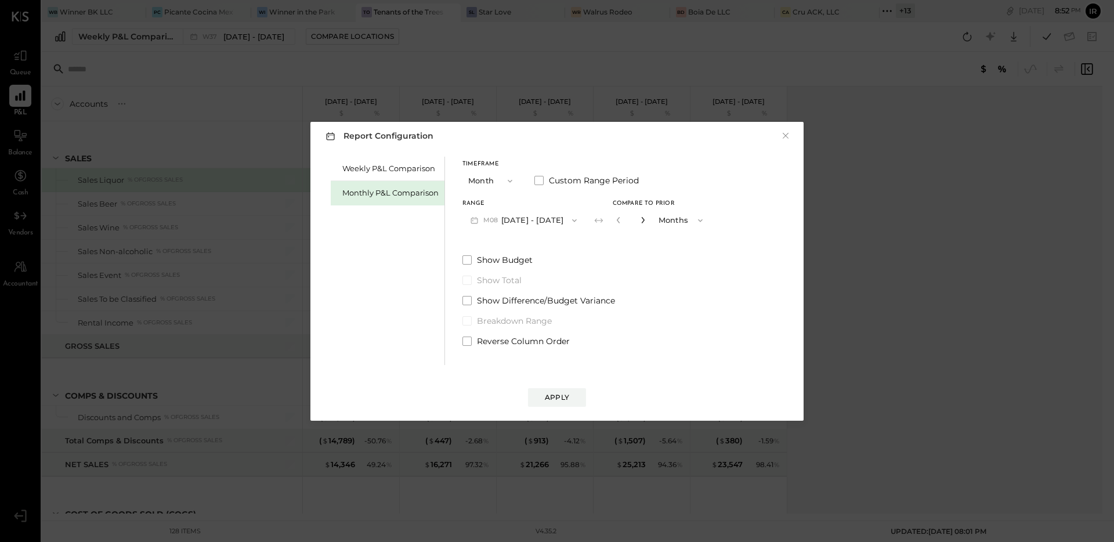
type input "*"
click at [554, 396] on div "Apply" at bounding box center [557, 397] width 24 height 10
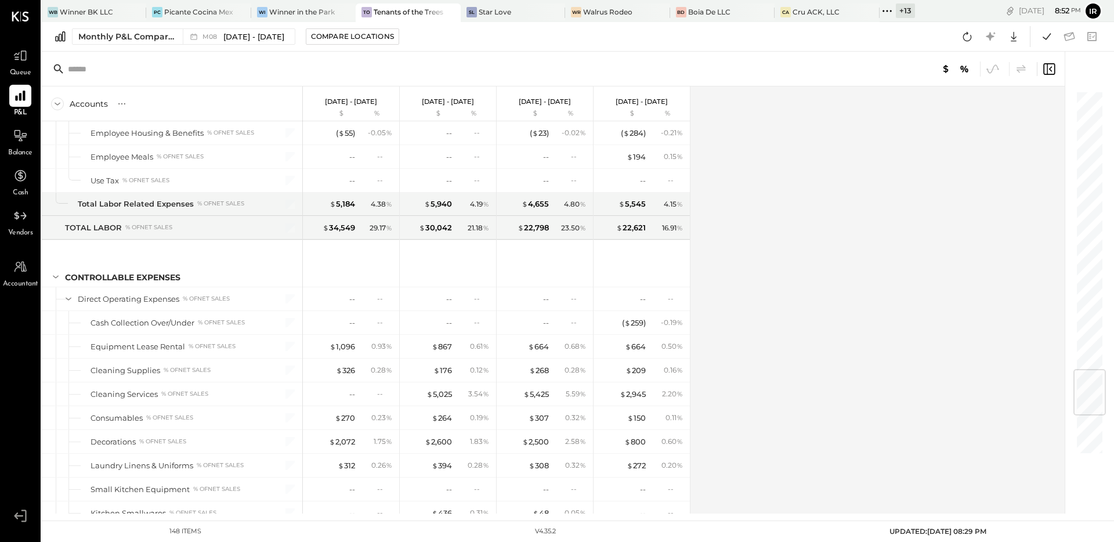
scroll to position [2679, 0]
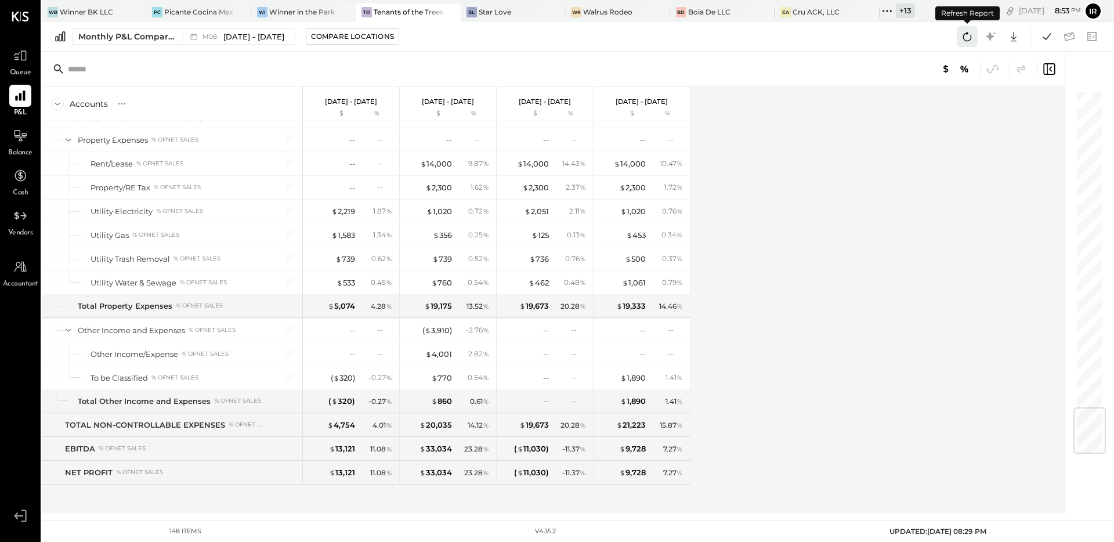
click at [962, 35] on icon at bounding box center [967, 36] width 15 height 15
click at [1048, 38] on icon at bounding box center [1047, 36] width 15 height 15
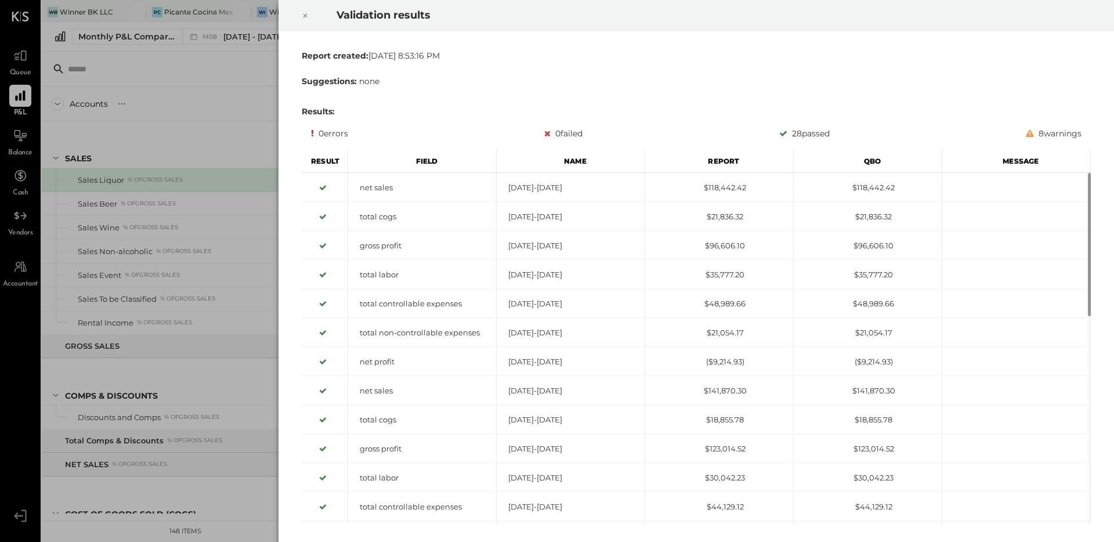
click at [303, 19] on icon at bounding box center [305, 16] width 7 height 14
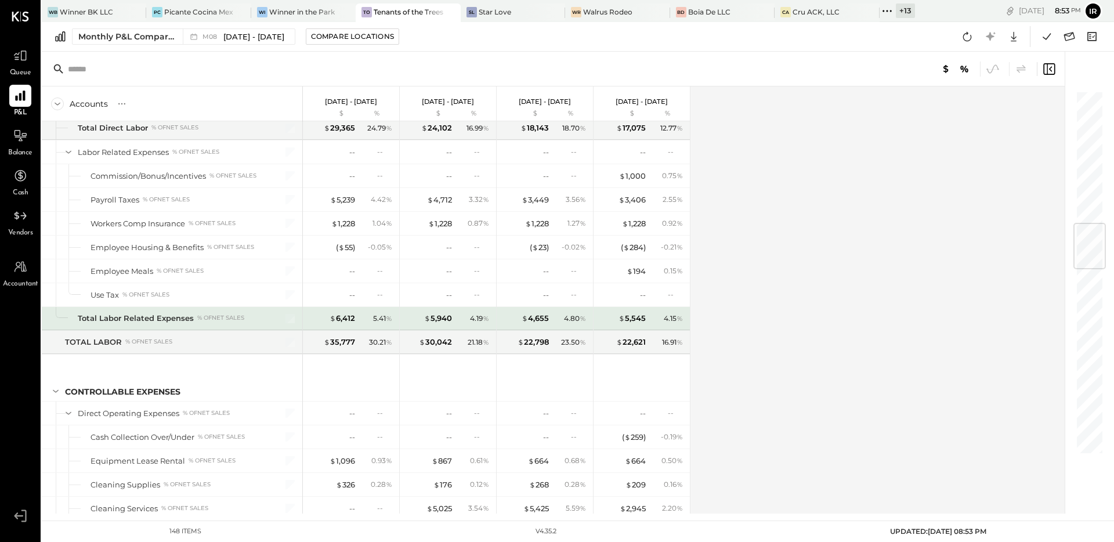
scroll to position [2679, 0]
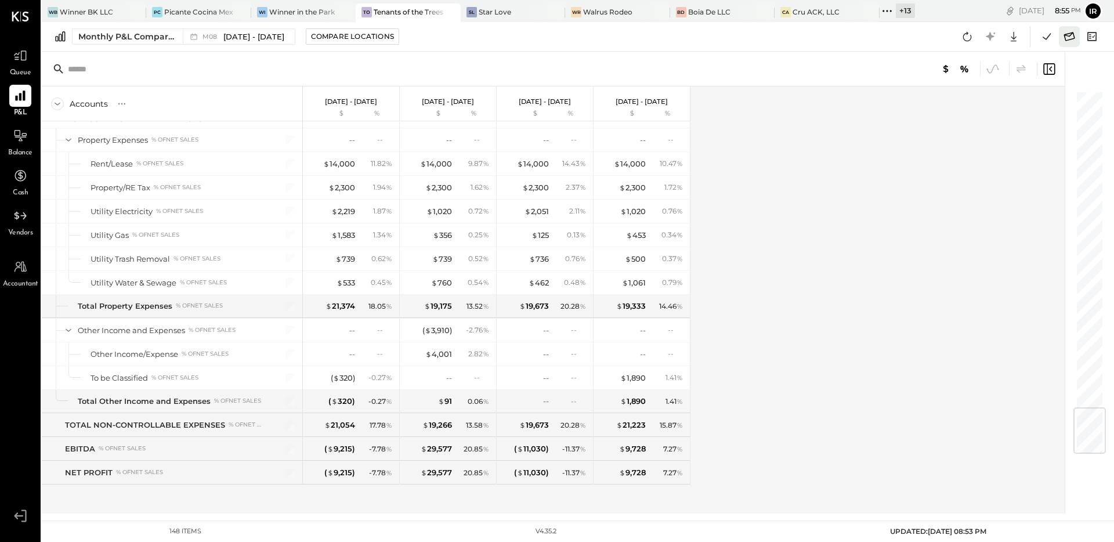
click at [1071, 31] on icon at bounding box center [1069, 36] width 15 height 15
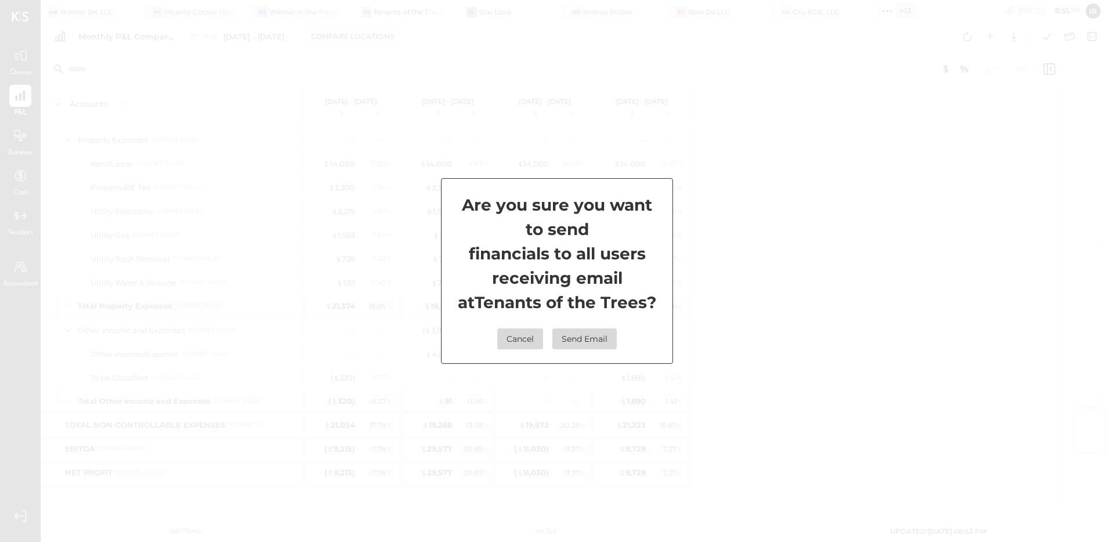
click at [520, 337] on button "Cancel" at bounding box center [520, 339] width 46 height 21
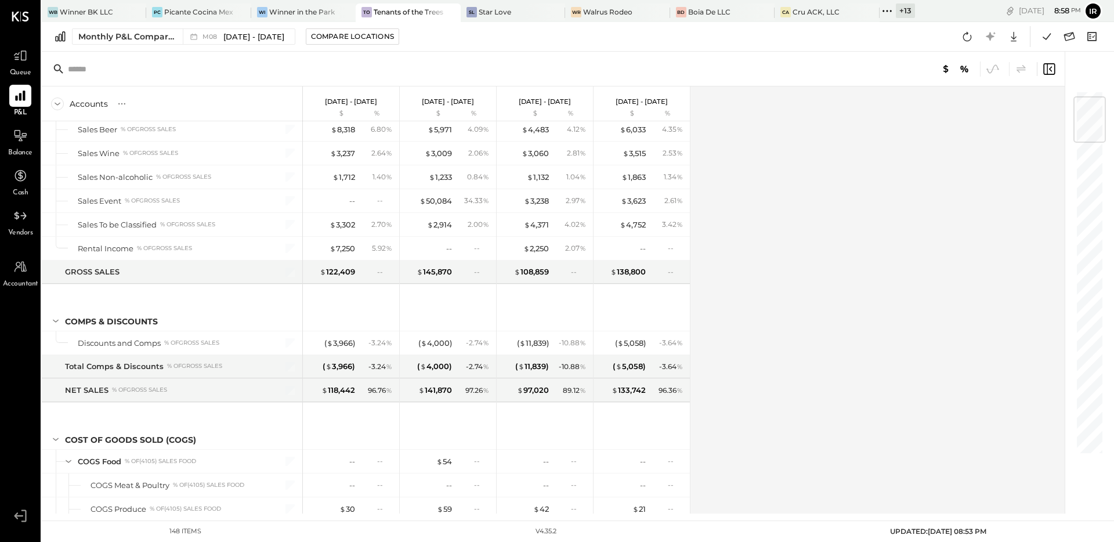
scroll to position [0, 0]
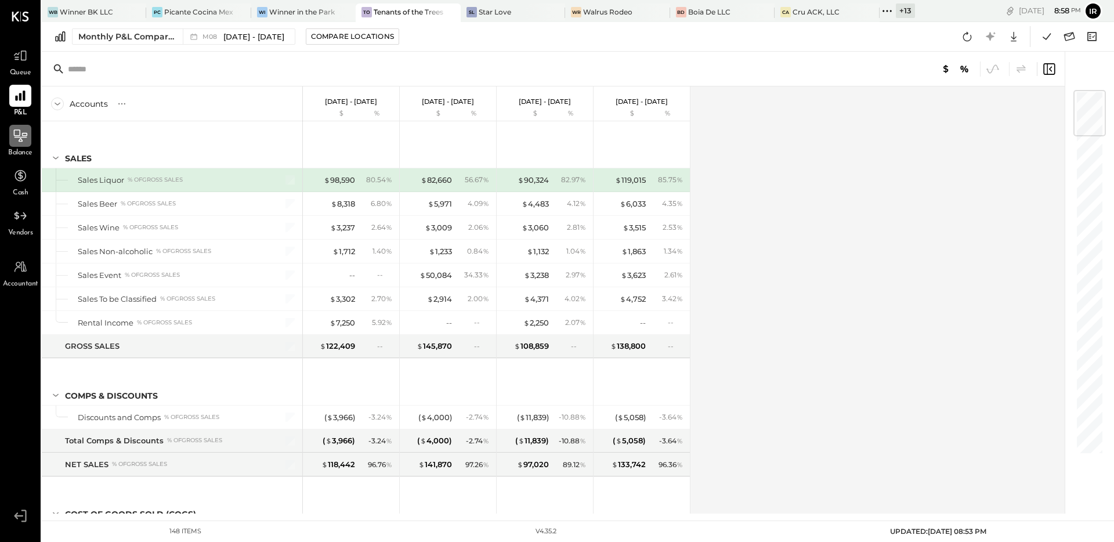
click at [17, 135] on icon at bounding box center [20, 135] width 13 height 12
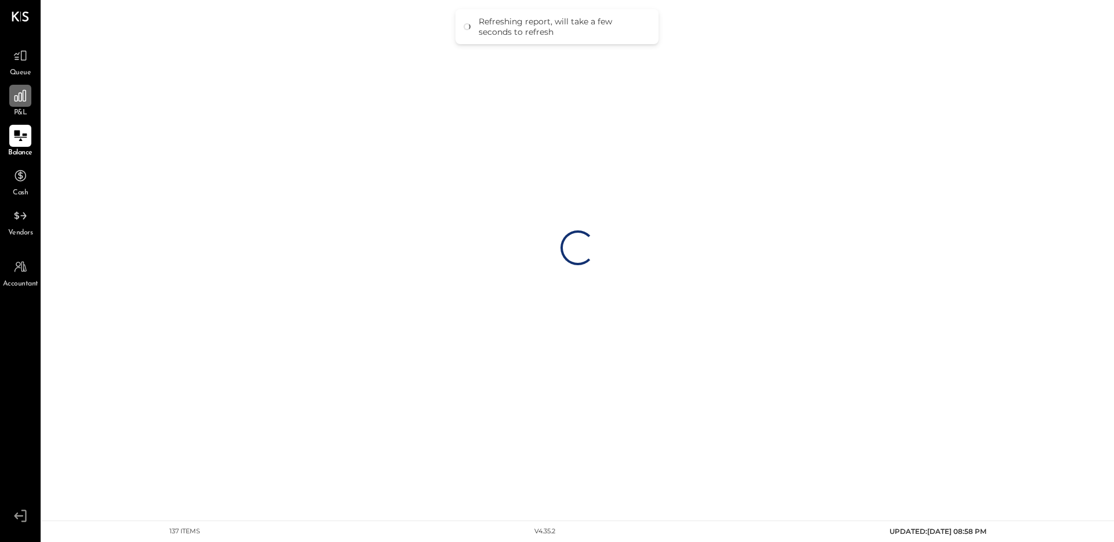
click at [17, 98] on icon at bounding box center [21, 96] width 12 height 12
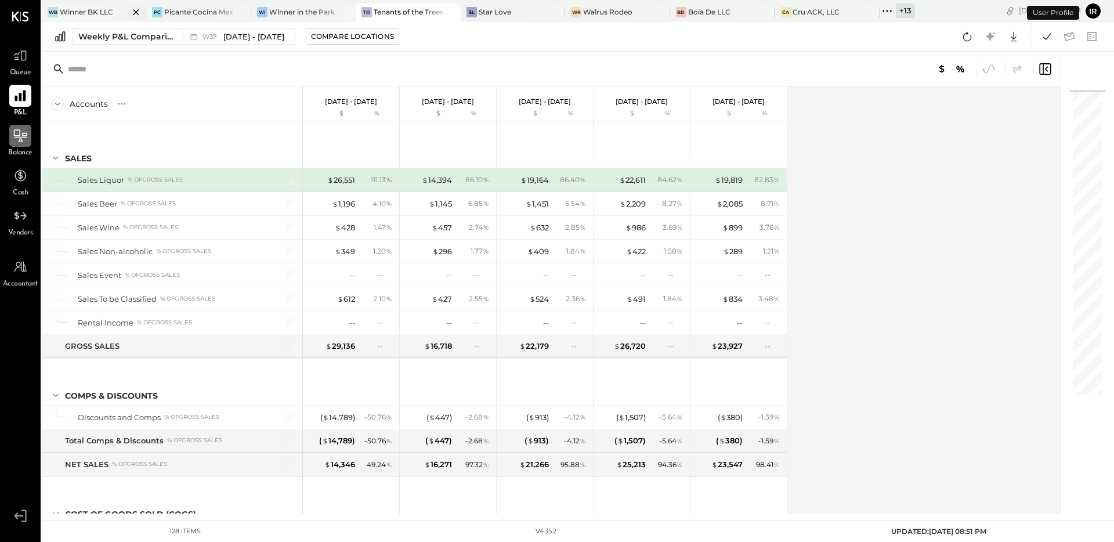
click at [126, 17] on div at bounding box center [126, 11] width 41 height 17
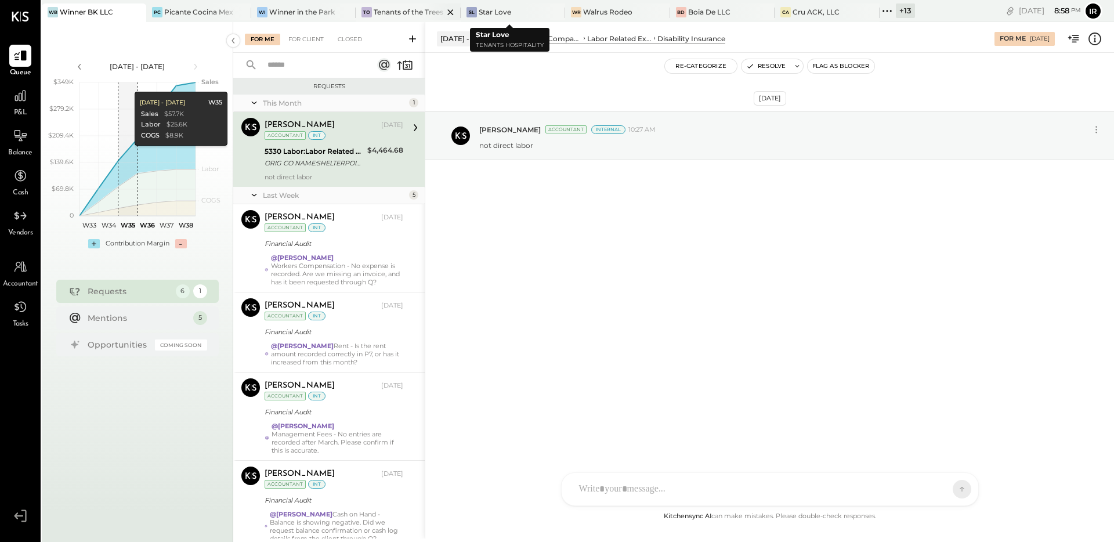
click at [380, 7] on div "Tenants of the Trees" at bounding box center [408, 12] width 69 height 10
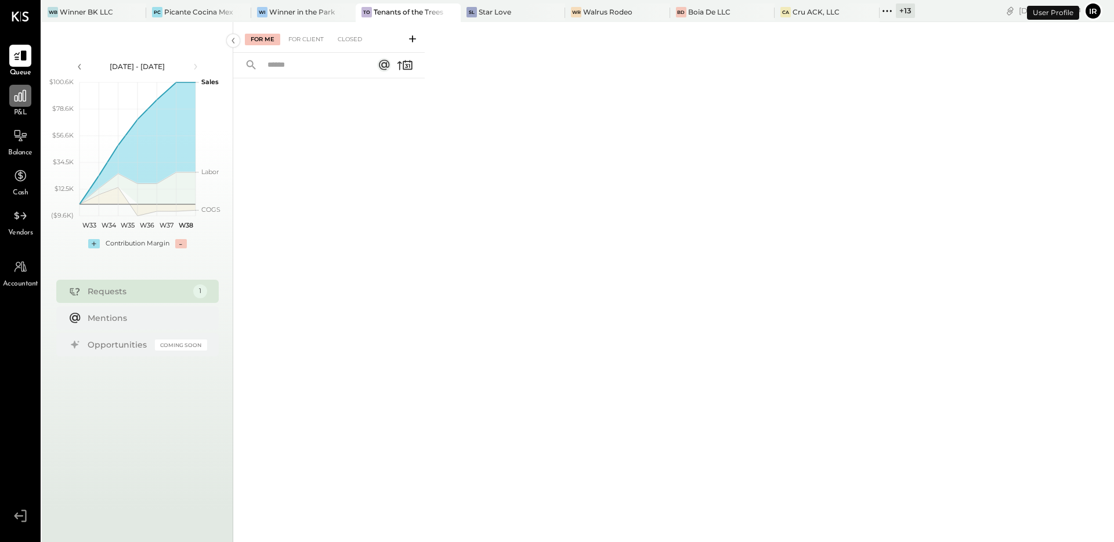
click at [19, 99] on icon at bounding box center [21, 96] width 12 height 12
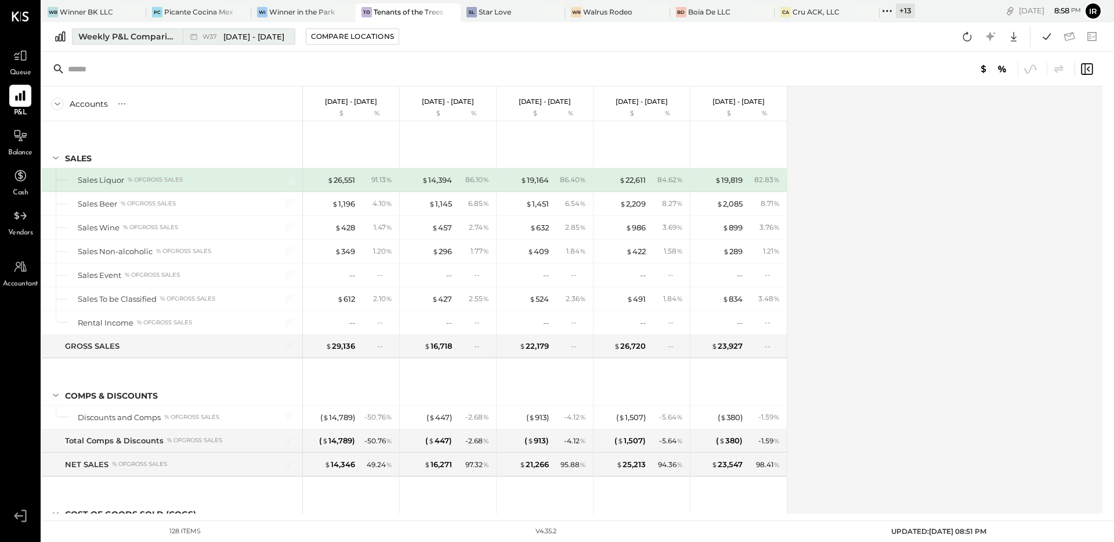
click at [120, 33] on div "Weekly P&L Comparison" at bounding box center [127, 37] width 98 height 12
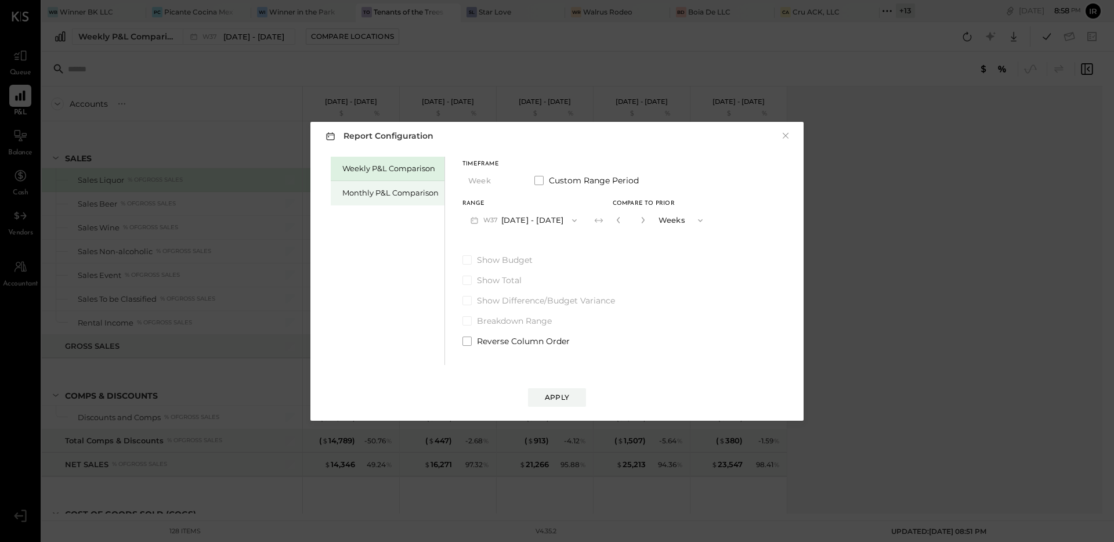
click at [370, 191] on div "Monthly P&L Comparison" at bounding box center [390, 192] width 96 height 11
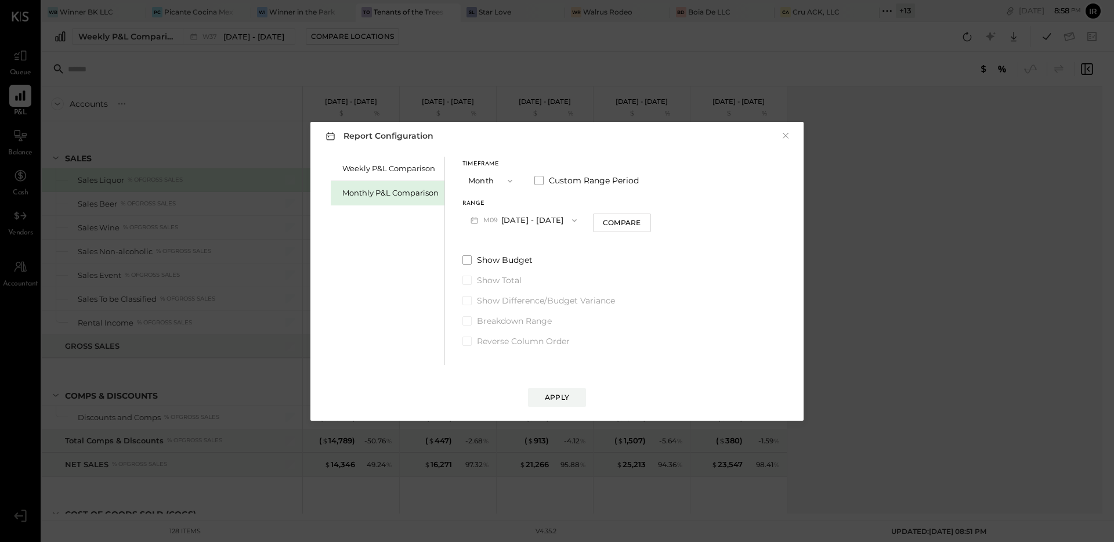
click at [536, 211] on button "M09 [DATE] - [DATE]" at bounding box center [524, 220] width 122 height 21
click at [523, 247] on span "[DATE] - [DATE]" at bounding box center [519, 246] width 55 height 10
click at [613, 228] on button "Compare" at bounding box center [622, 223] width 58 height 19
click at [640, 219] on icon "button" at bounding box center [643, 219] width 7 height 7
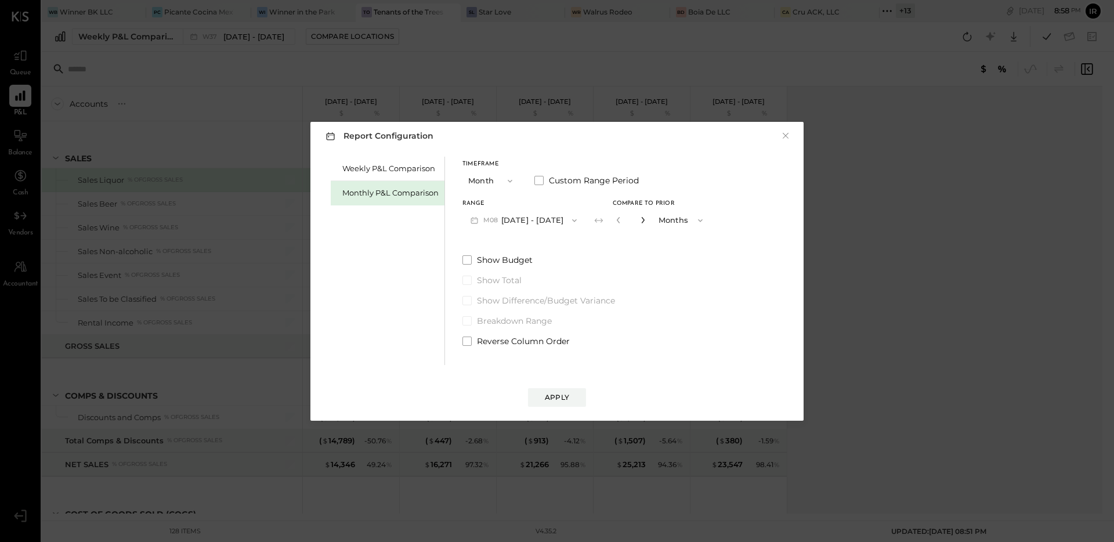
type input "*"
click at [561, 399] on div "Apply" at bounding box center [557, 397] width 24 height 10
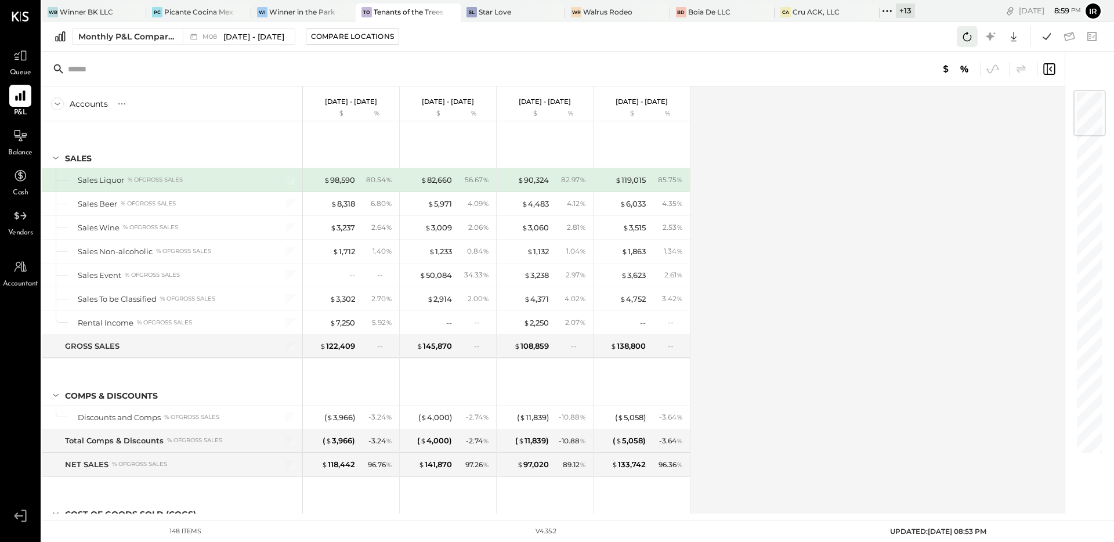
click at [962, 42] on icon at bounding box center [967, 36] width 15 height 15
click at [1043, 44] on icon at bounding box center [1047, 36] width 15 height 15
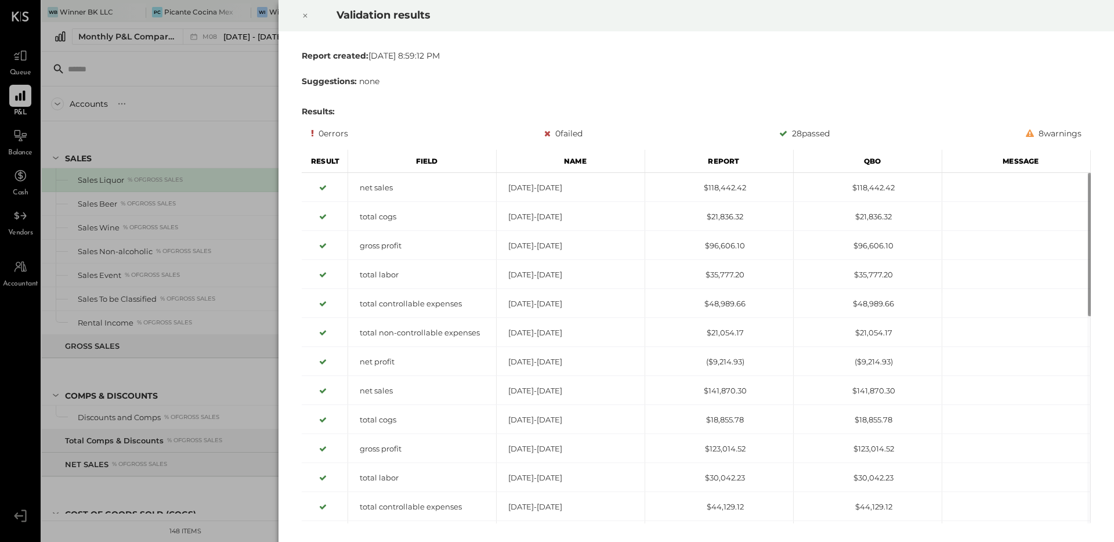
click at [301, 15] on div at bounding box center [306, 15] width 26 height 33
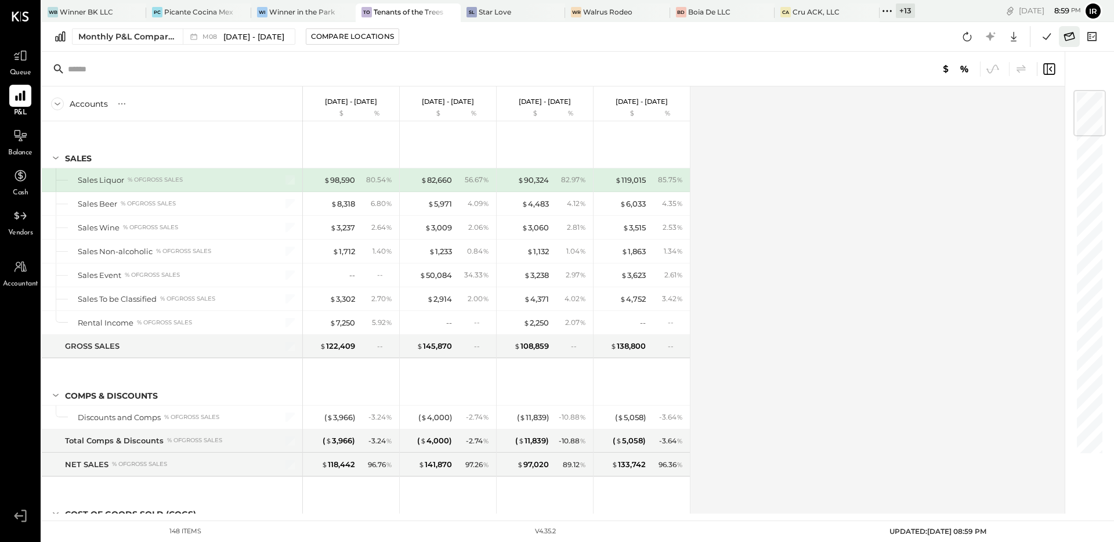
click at [1071, 32] on icon at bounding box center [1069, 36] width 15 height 15
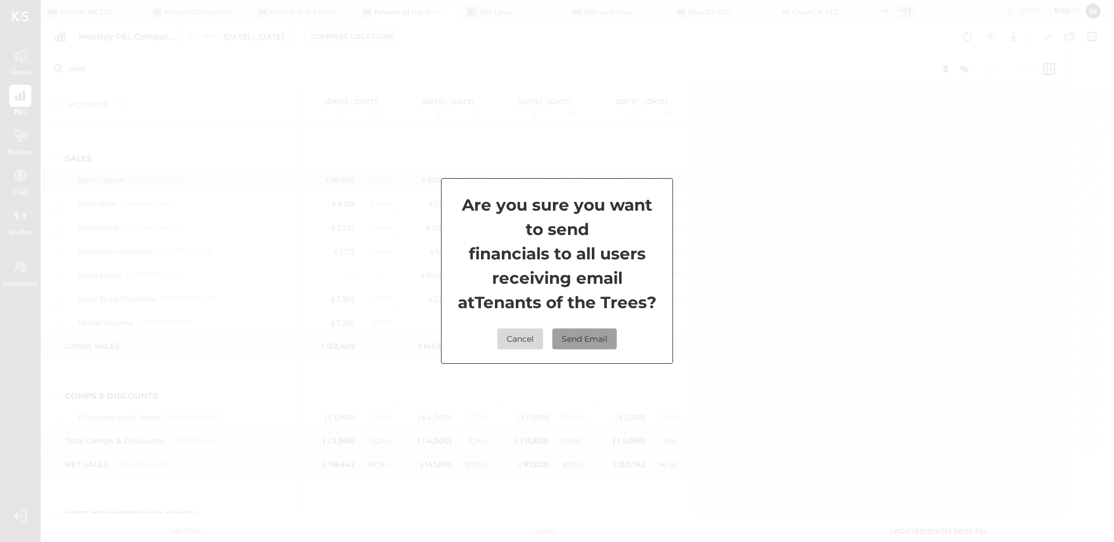
click at [599, 341] on button "Send Email" at bounding box center [585, 339] width 64 height 21
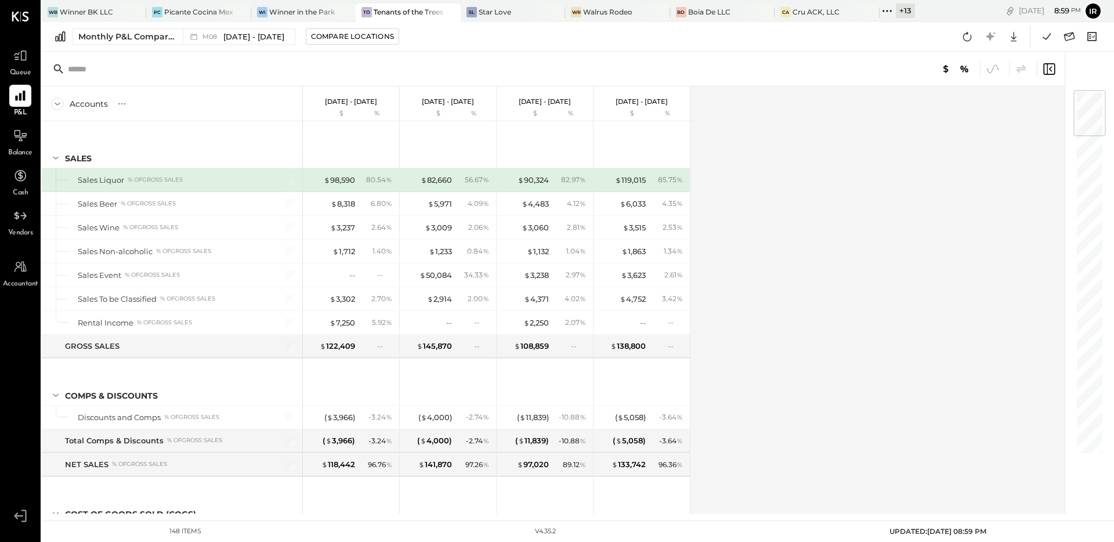
click at [531, 30] on div "Monthly P&L Comparison M08 [DATE] - [DATE] Compare Locations Google Sheets Excel" at bounding box center [578, 37] width 1073 height 30
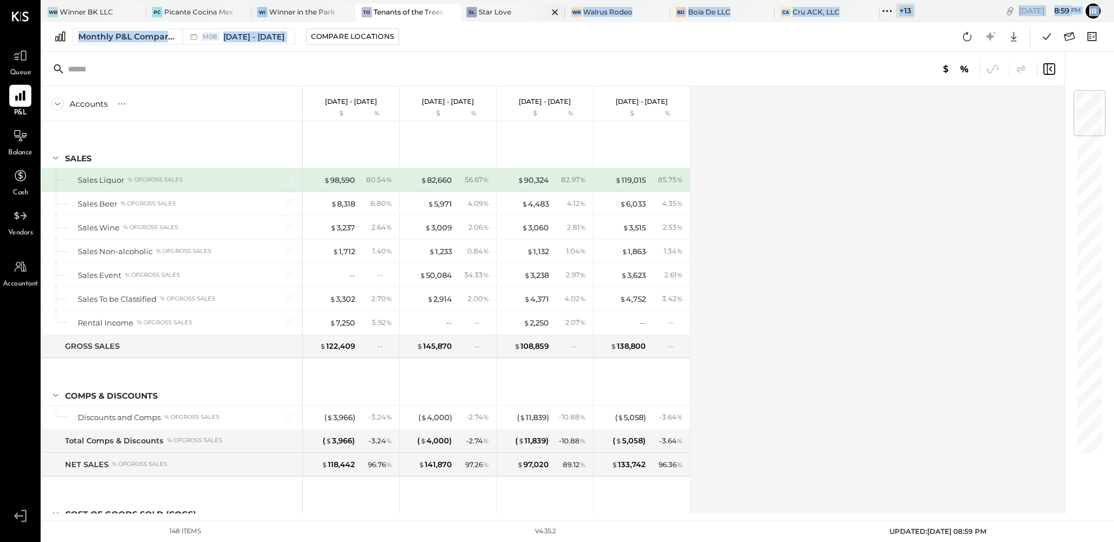
click at [533, 20] on div "WB Winner BK LLC PC Picante Cocina Mexicana Rest Wi Winner in the Park To Tenan…" at bounding box center [578, 257] width 1073 height 514
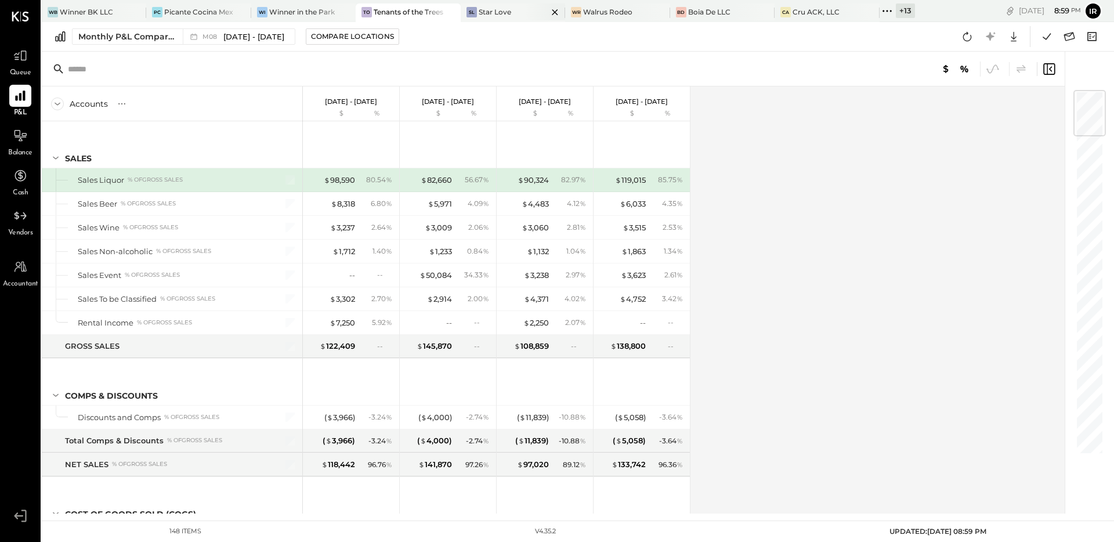
click at [531, 45] on body "Queue P&L Balance Cash Vendors Accountant v 4.35.2 WB Winner BK LLC PC Picante …" at bounding box center [557, 271] width 1114 height 542
drag, startPoint x: 573, startPoint y: 41, endPoint x: 500, endPoint y: 398, distance: 364.4
click at [500, 398] on div at bounding box center [545, 382] width 96 height 46
